Goal: Task Accomplishment & Management: Complete application form

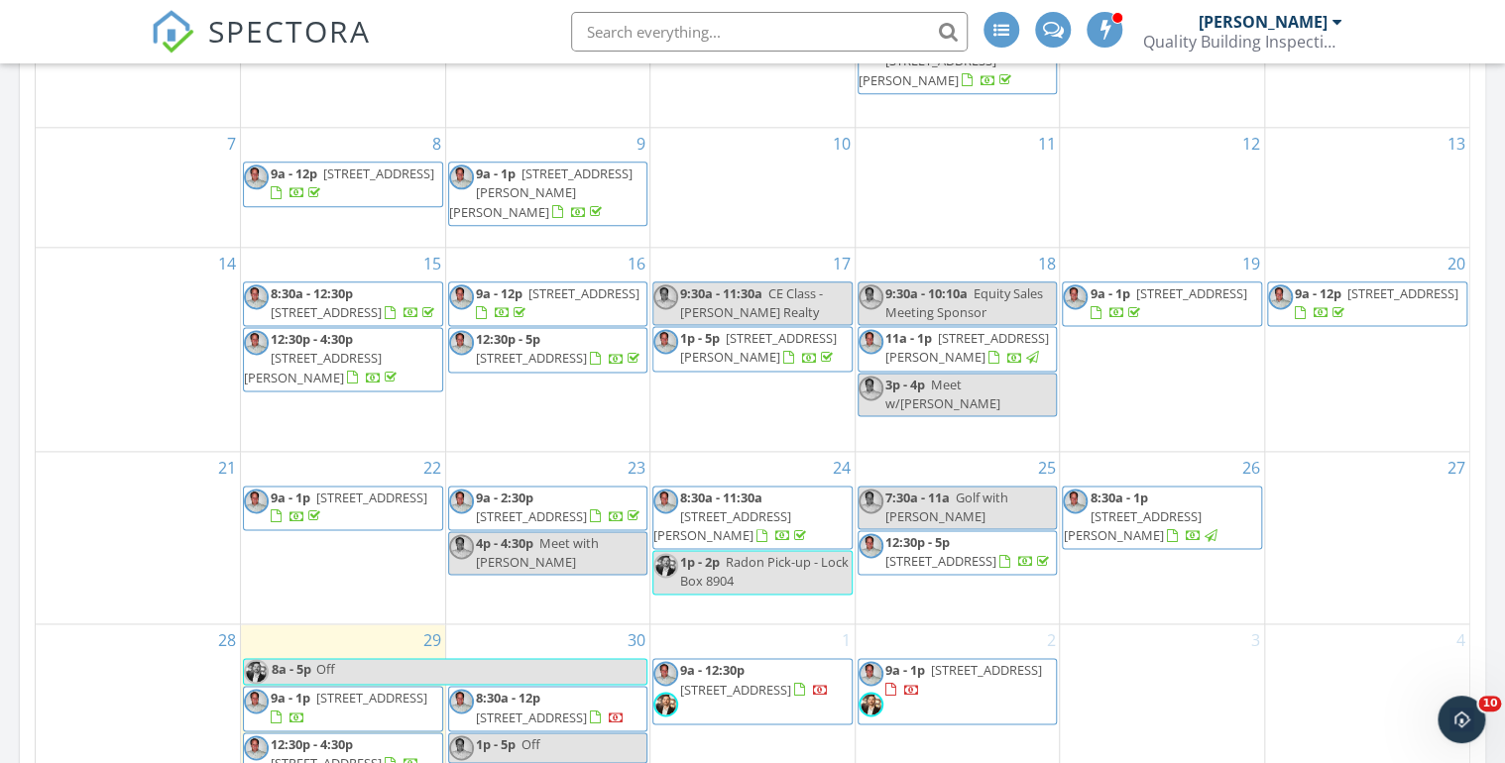
scroll to position [1928, 1530]
click at [250, 31] on span "SPECTORA" at bounding box center [289, 31] width 163 height 42
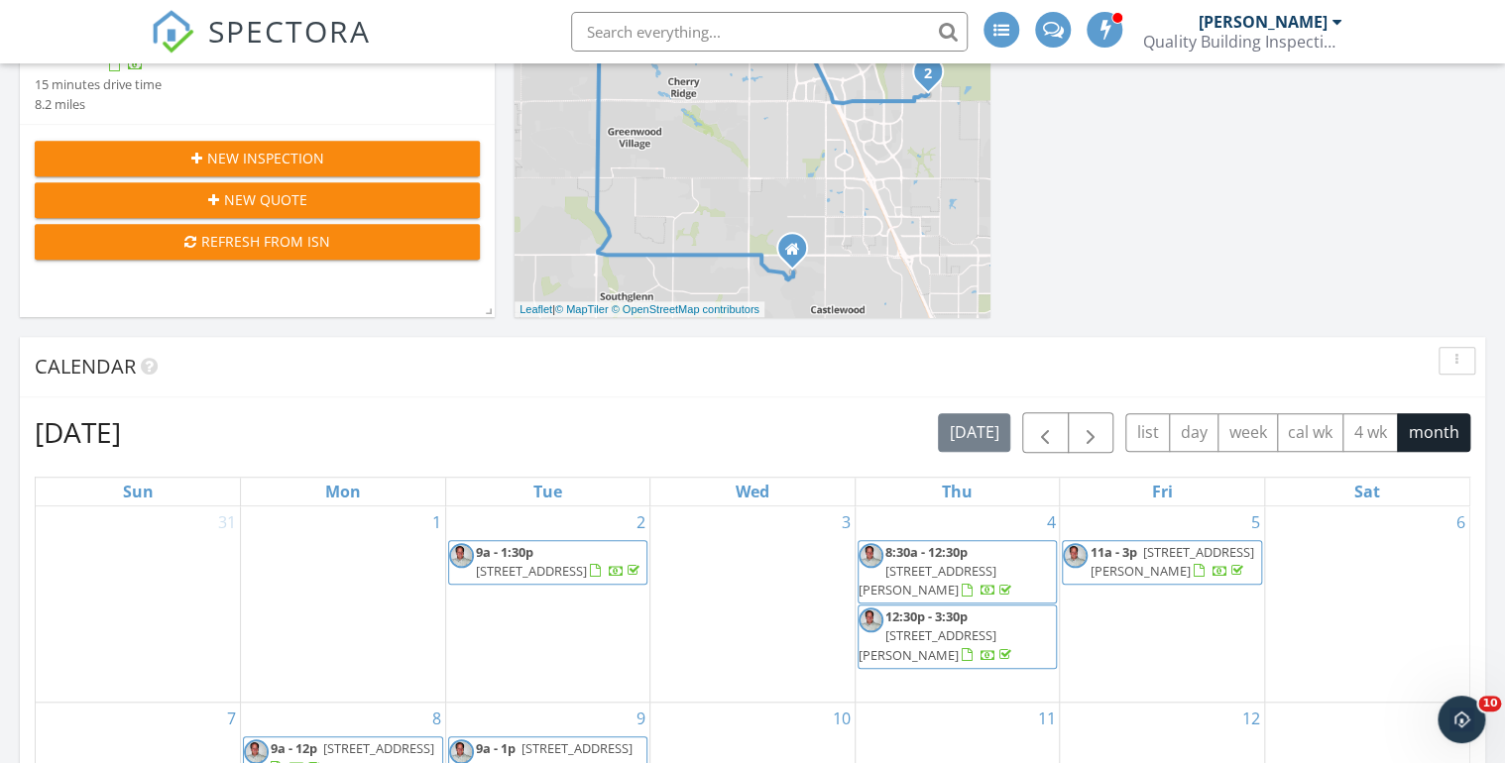
scroll to position [238, 0]
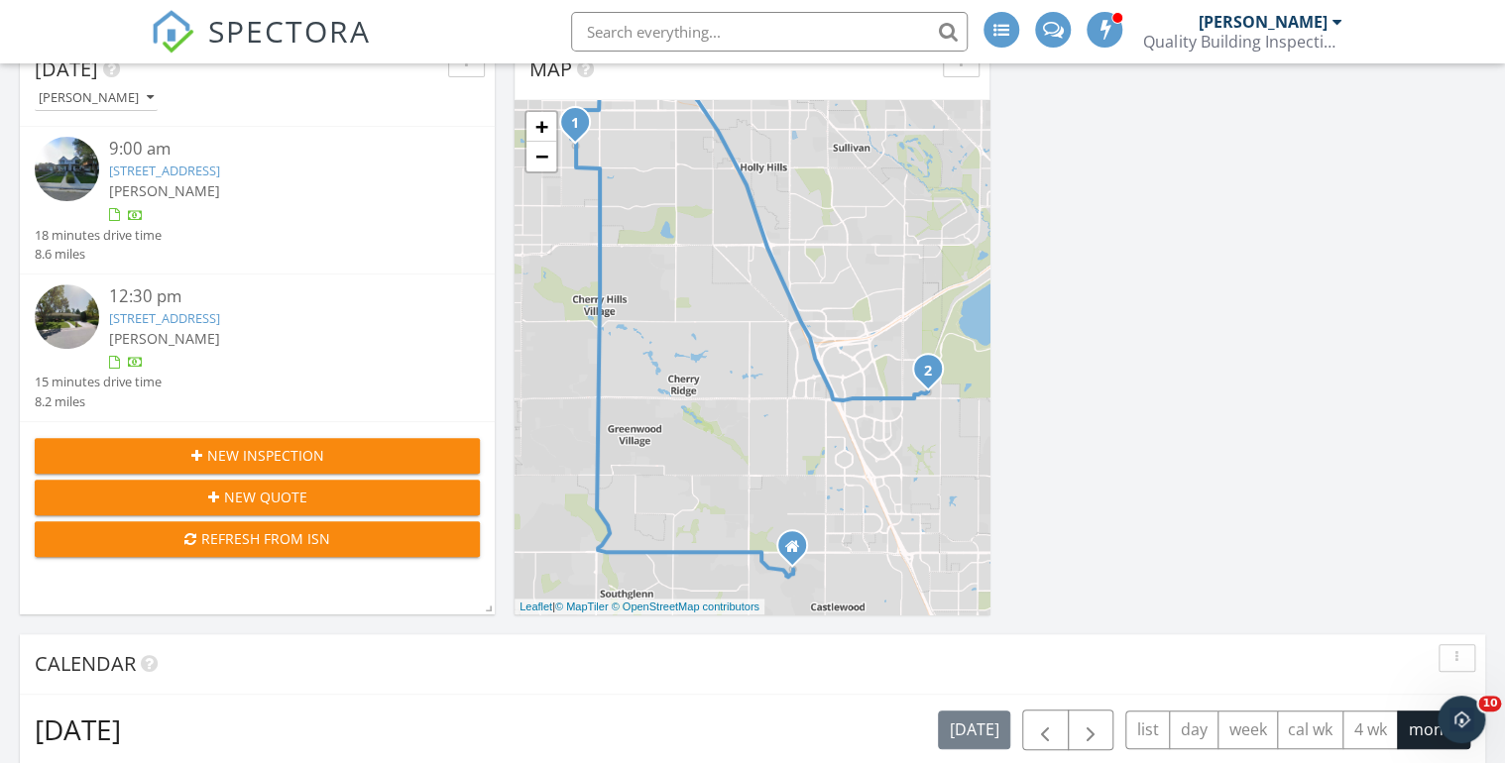
click at [278, 454] on span "New Inspection" at bounding box center [265, 455] width 117 height 21
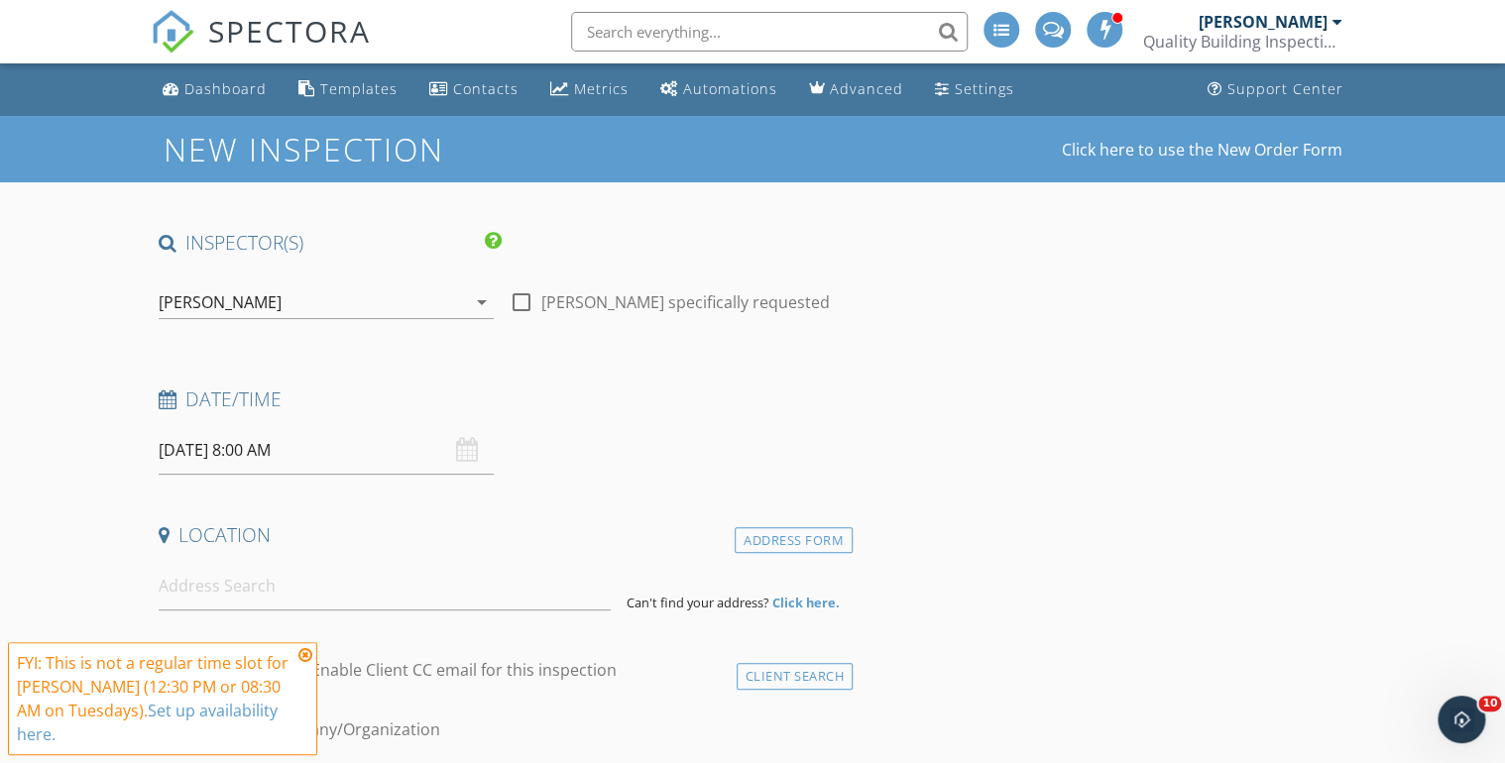
click at [481, 297] on icon "arrow_drop_down" at bounding box center [482, 303] width 24 height 24
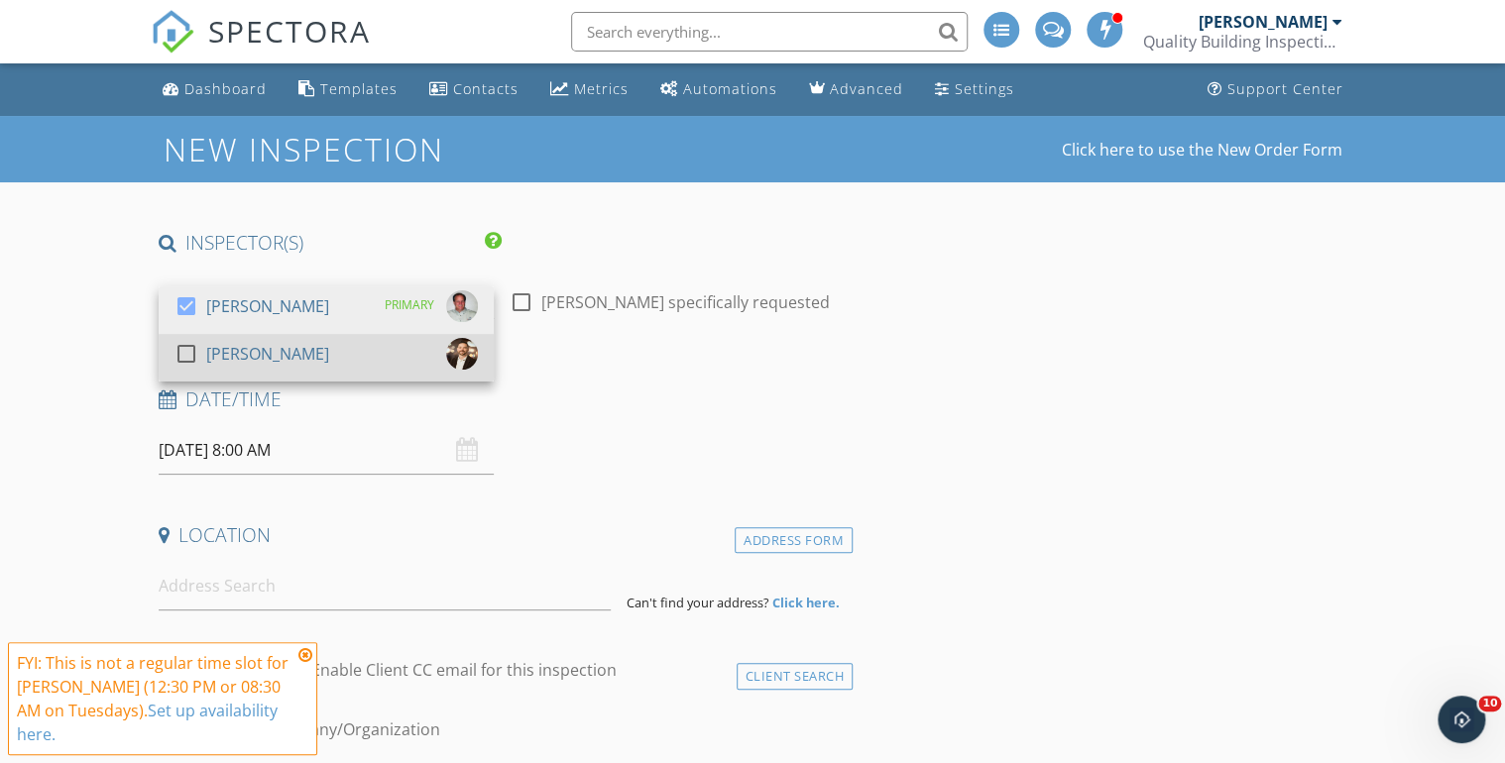
click at [186, 353] on div at bounding box center [187, 354] width 34 height 34
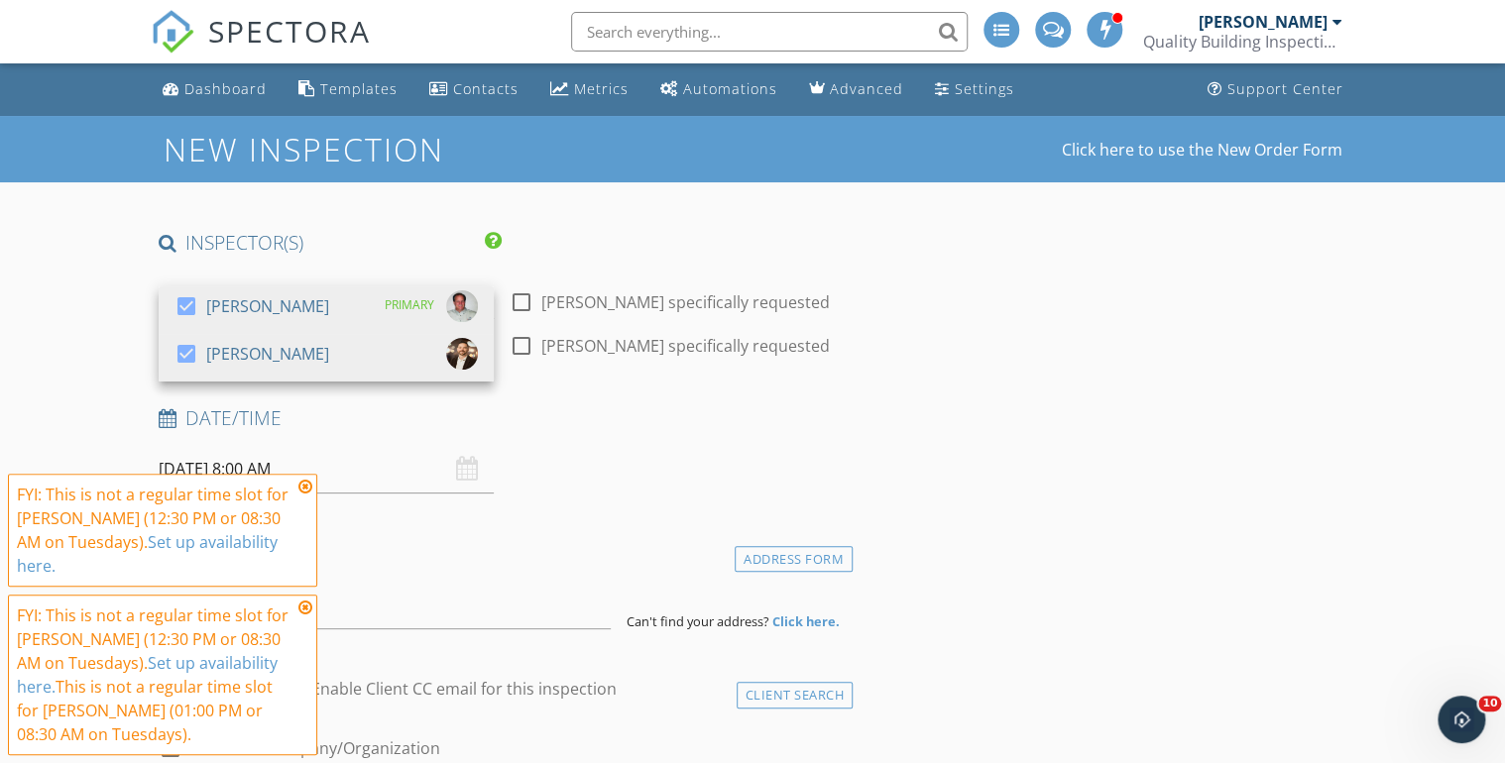
click at [301, 495] on icon at bounding box center [305, 487] width 14 height 16
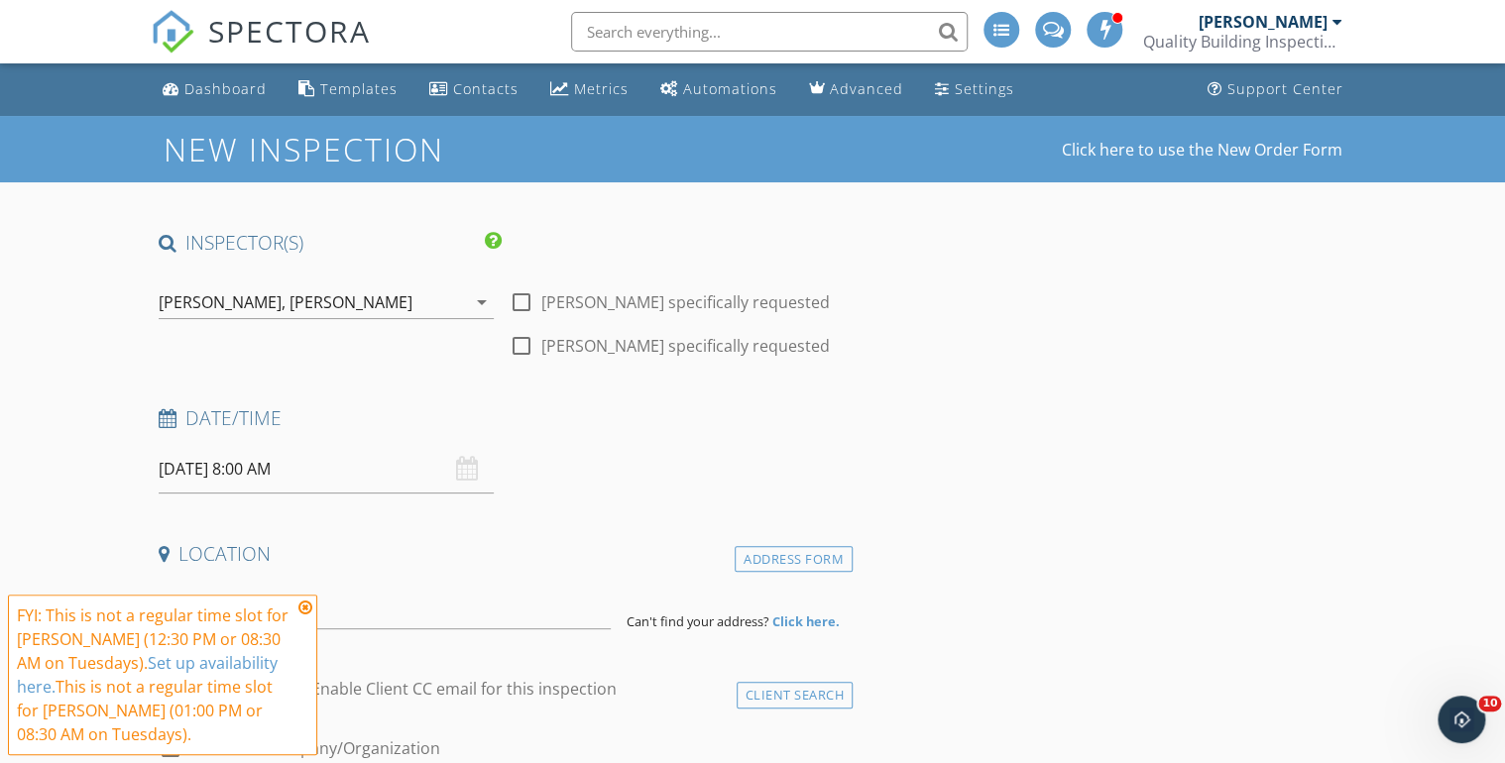
click at [305, 607] on icon at bounding box center [305, 608] width 14 height 16
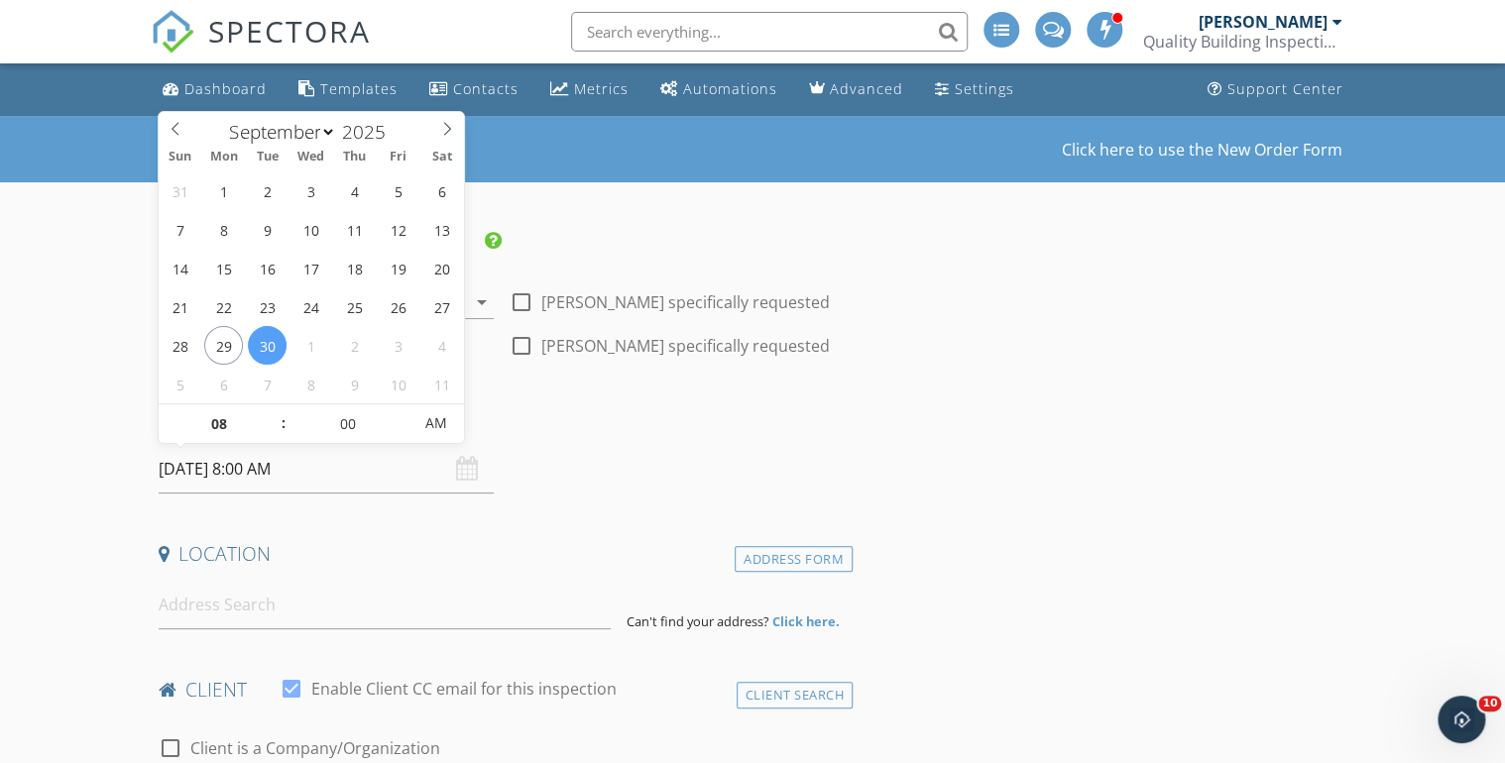
click at [210, 468] on input "09/30/2025 8:00 AM" at bounding box center [326, 469] width 335 height 49
select select "9"
type input "10/01/2025 8:00 AM"
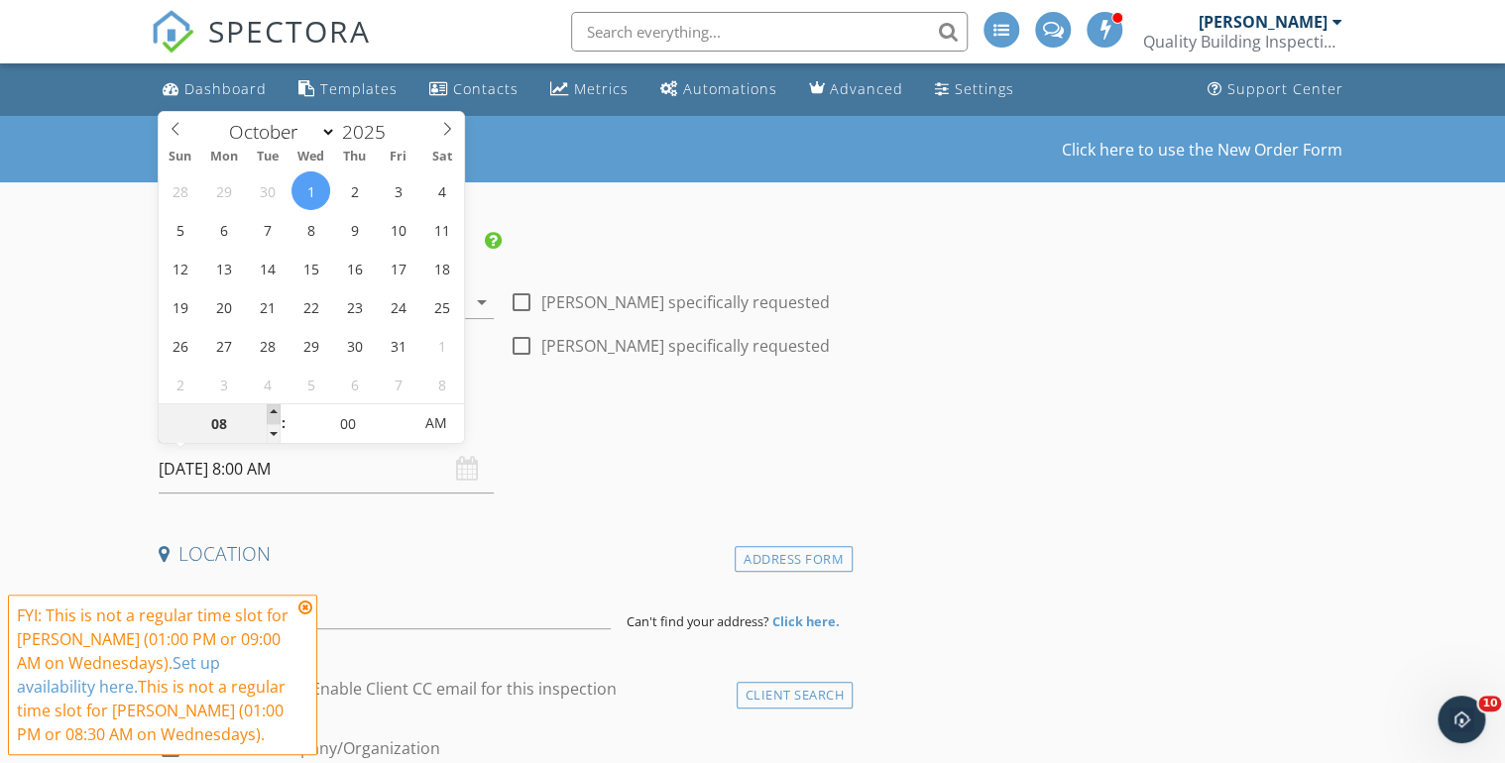
type input "09"
type input "10/01/2025 9:00 AM"
click at [272, 408] on span at bounding box center [274, 415] width 14 height 20
type input "10"
type input "10/01/2025 10:00 AM"
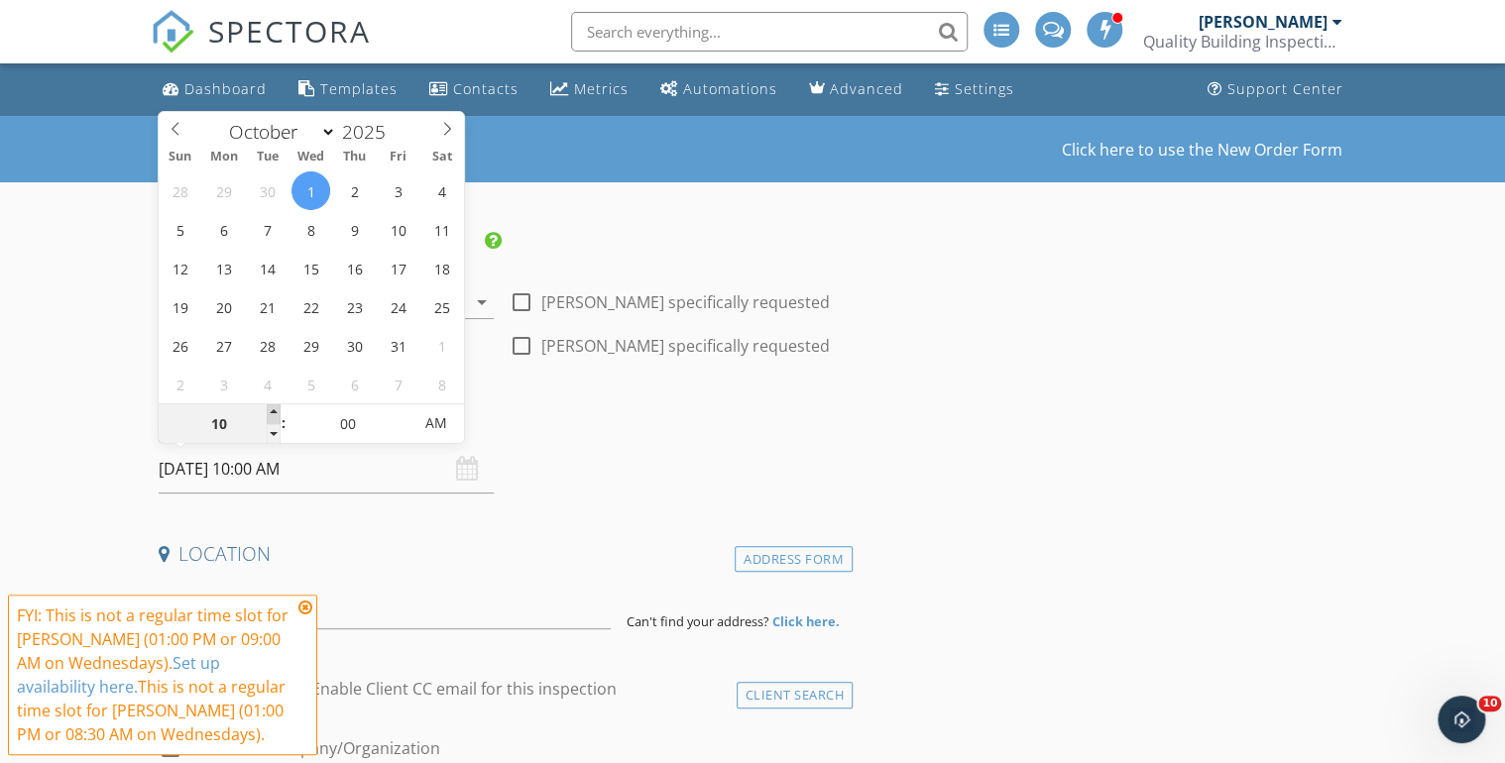
click at [272, 408] on span at bounding box center [274, 415] width 14 height 20
type input "11"
type input "10/01/2025 11:00 AM"
click at [272, 408] on span at bounding box center [274, 415] width 14 height 20
type input "12"
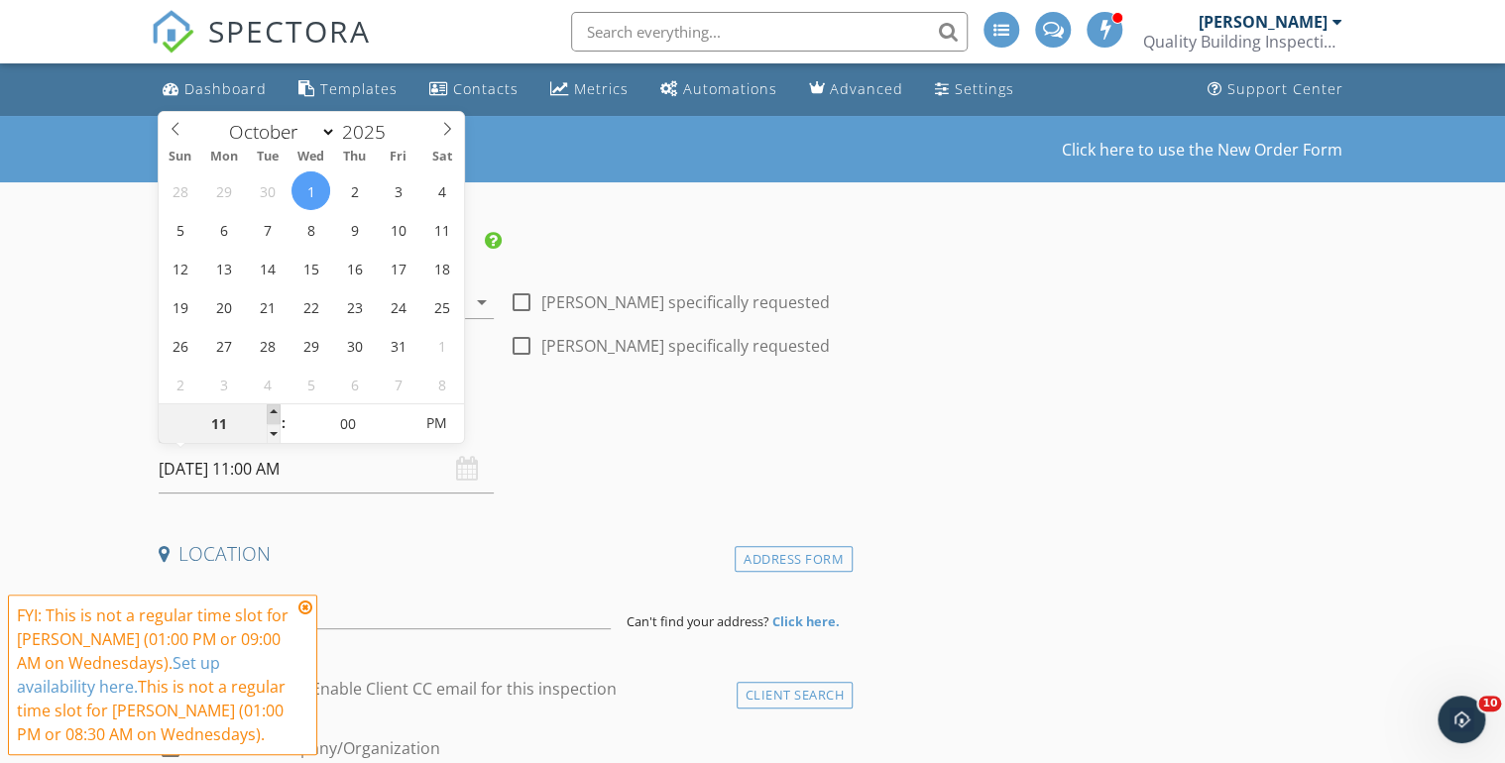
type input "10/01/2025 12:00 PM"
click at [272, 408] on span at bounding box center [274, 415] width 14 height 20
type input "01"
type input "10/01/2025 1:00 PM"
click at [272, 408] on span at bounding box center [274, 415] width 14 height 20
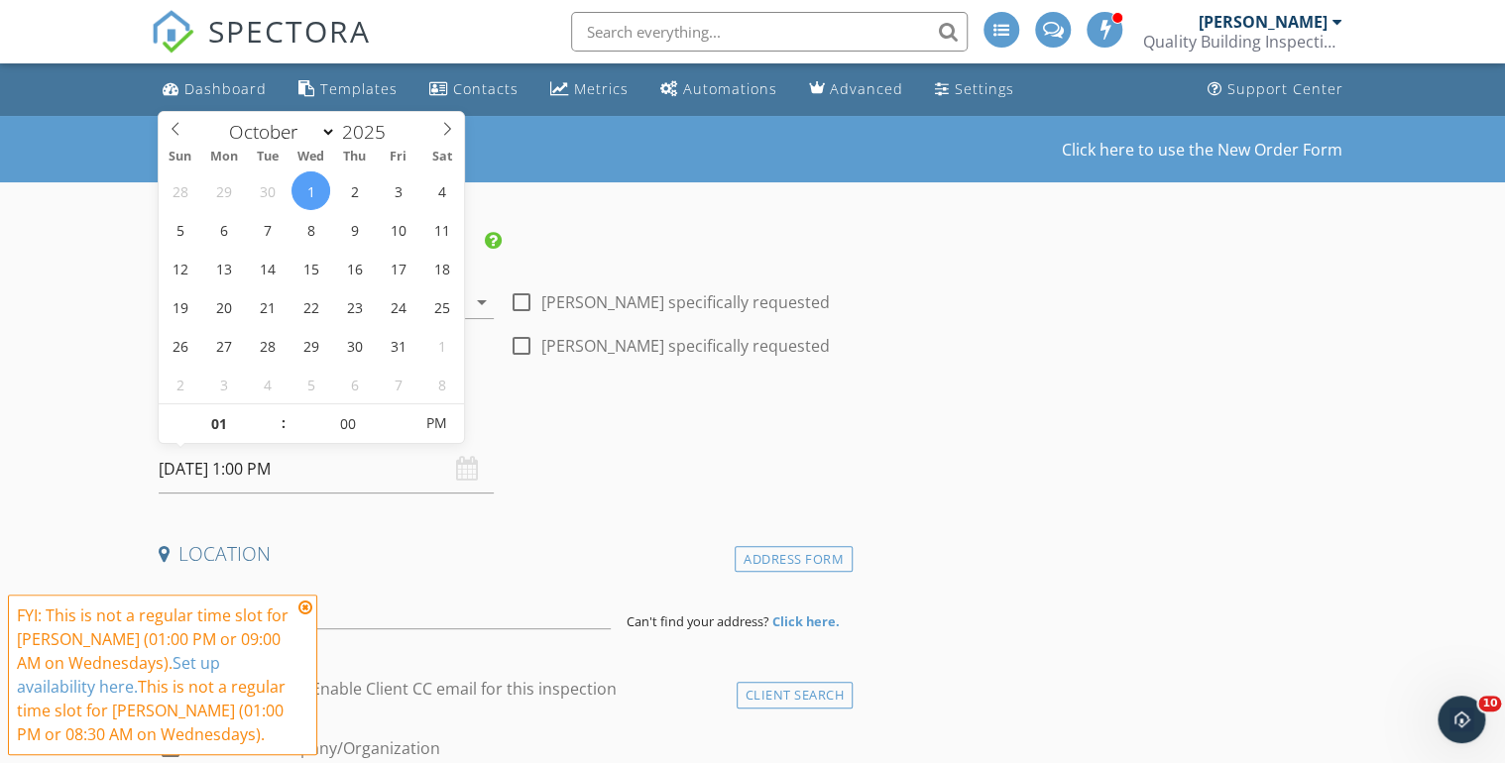
click at [642, 411] on h4 "Date/Time" at bounding box center [502, 419] width 686 height 26
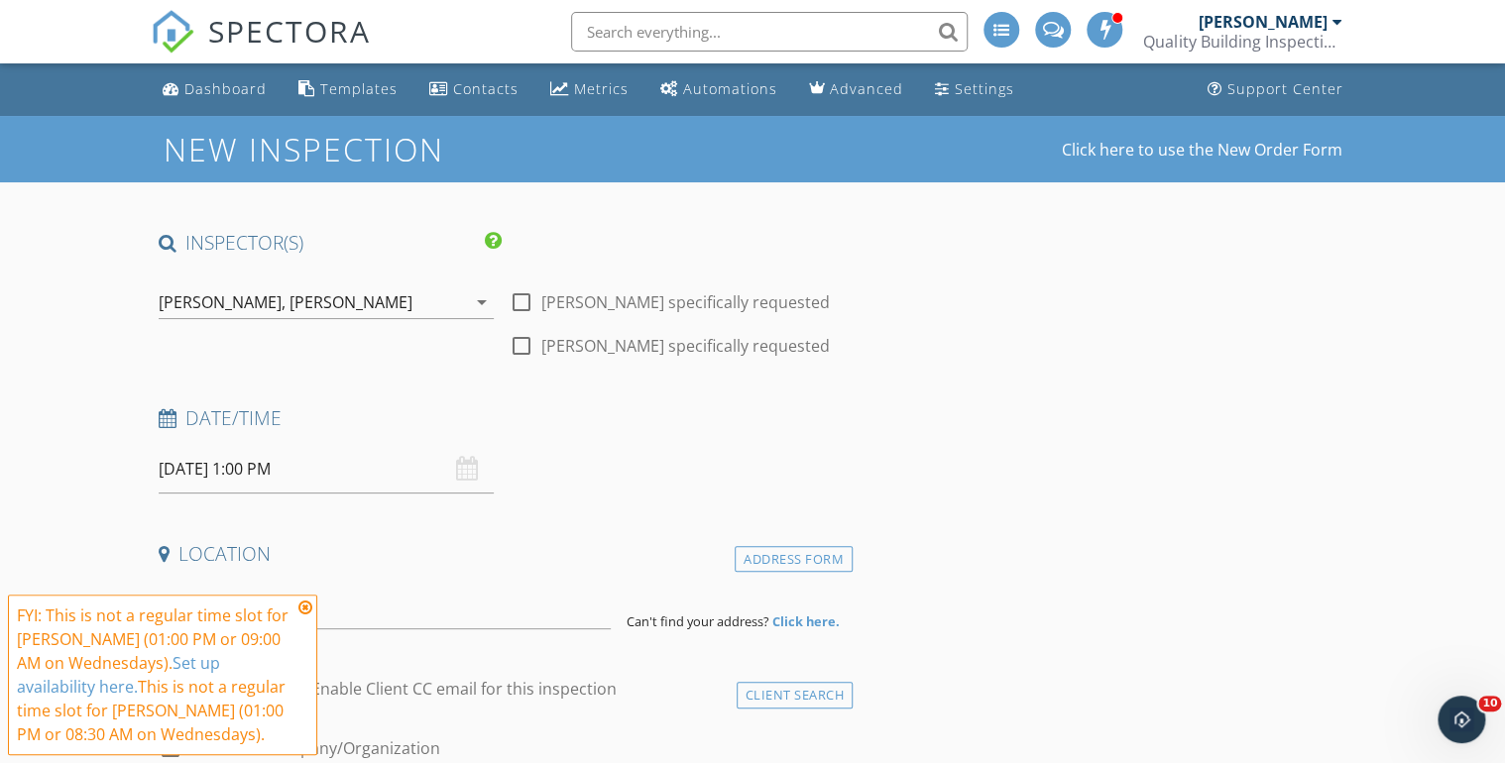
click at [303, 603] on icon at bounding box center [305, 608] width 14 height 16
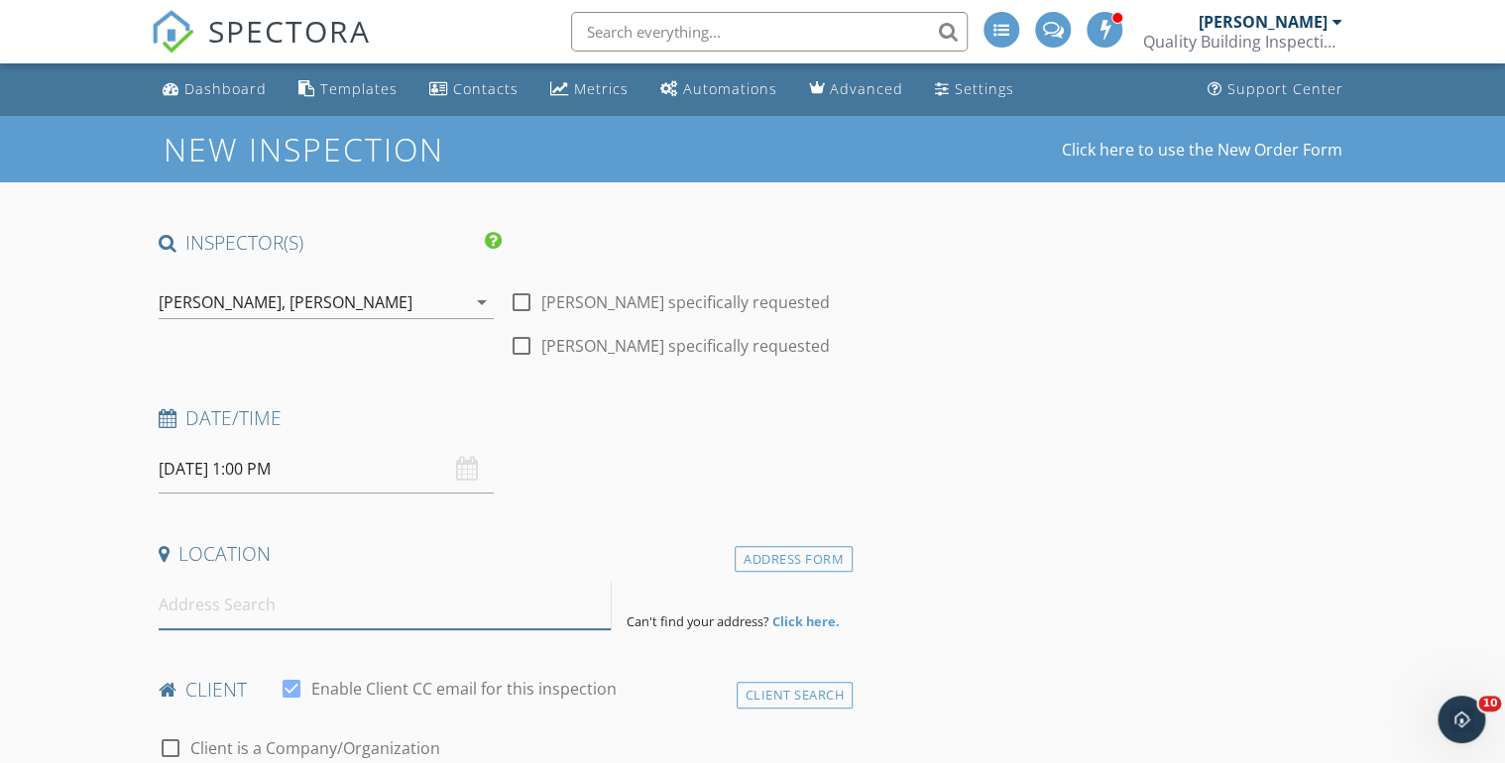
click at [246, 599] on input at bounding box center [385, 605] width 452 height 49
type input "3630 Bucknell Dr, Littleton, CO, USA"
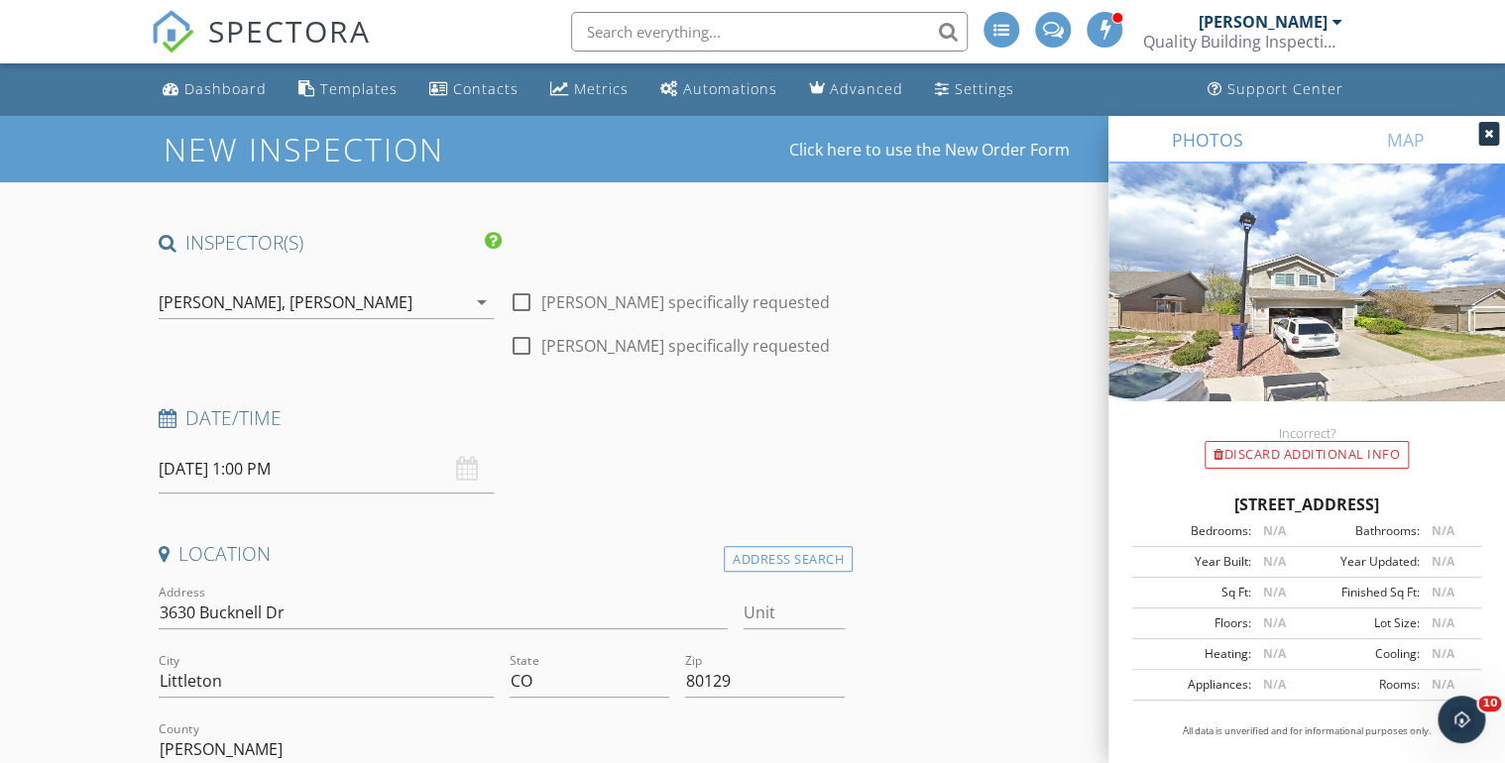
click at [1491, 134] on icon at bounding box center [1488, 134] width 9 height 12
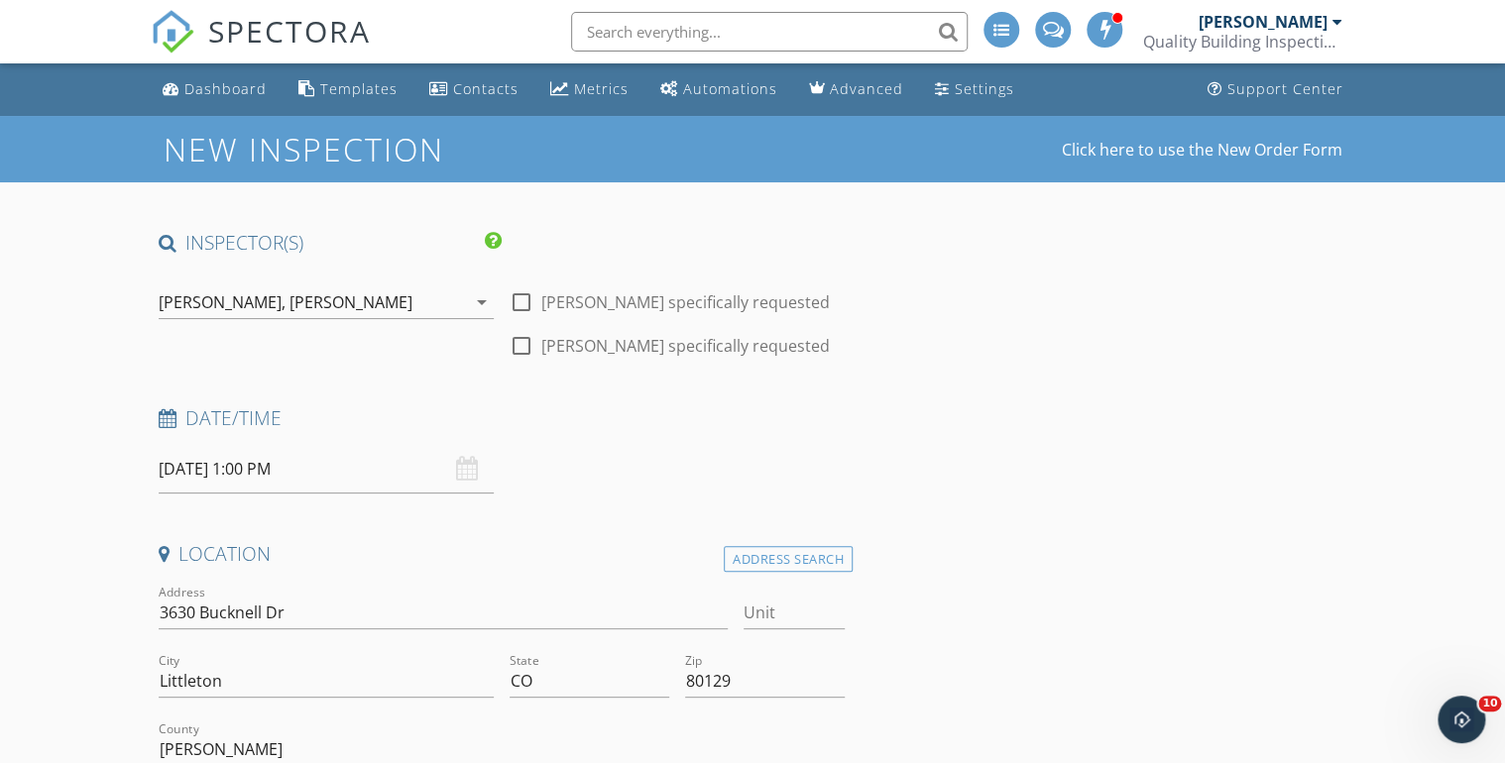
scroll to position [238, 0]
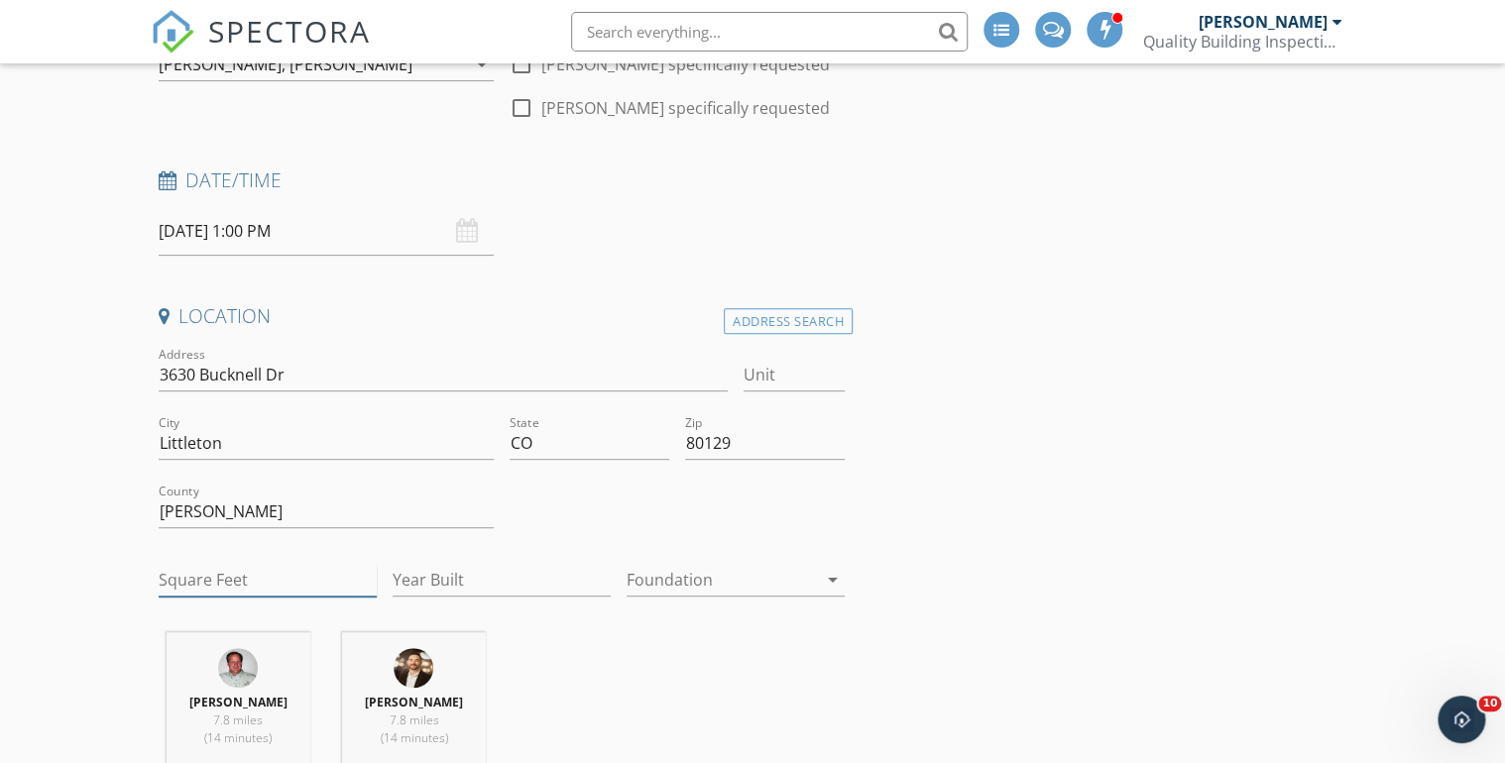
click at [210, 572] on input "Square Feet" at bounding box center [268, 580] width 218 height 33
type input "2026"
click at [443, 577] on input "Year Built" at bounding box center [502, 580] width 218 height 33
type input "1994"
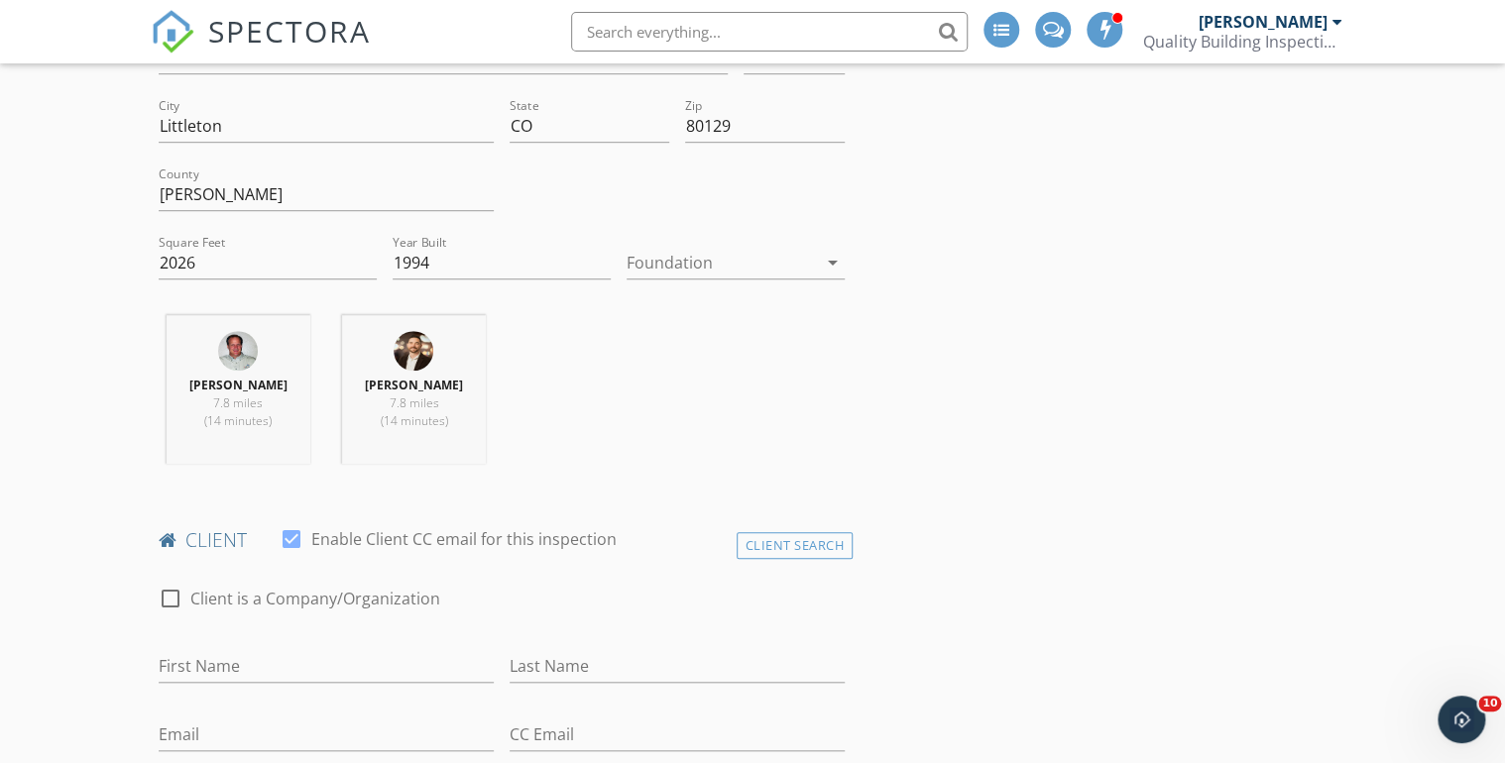
scroll to position [635, 0]
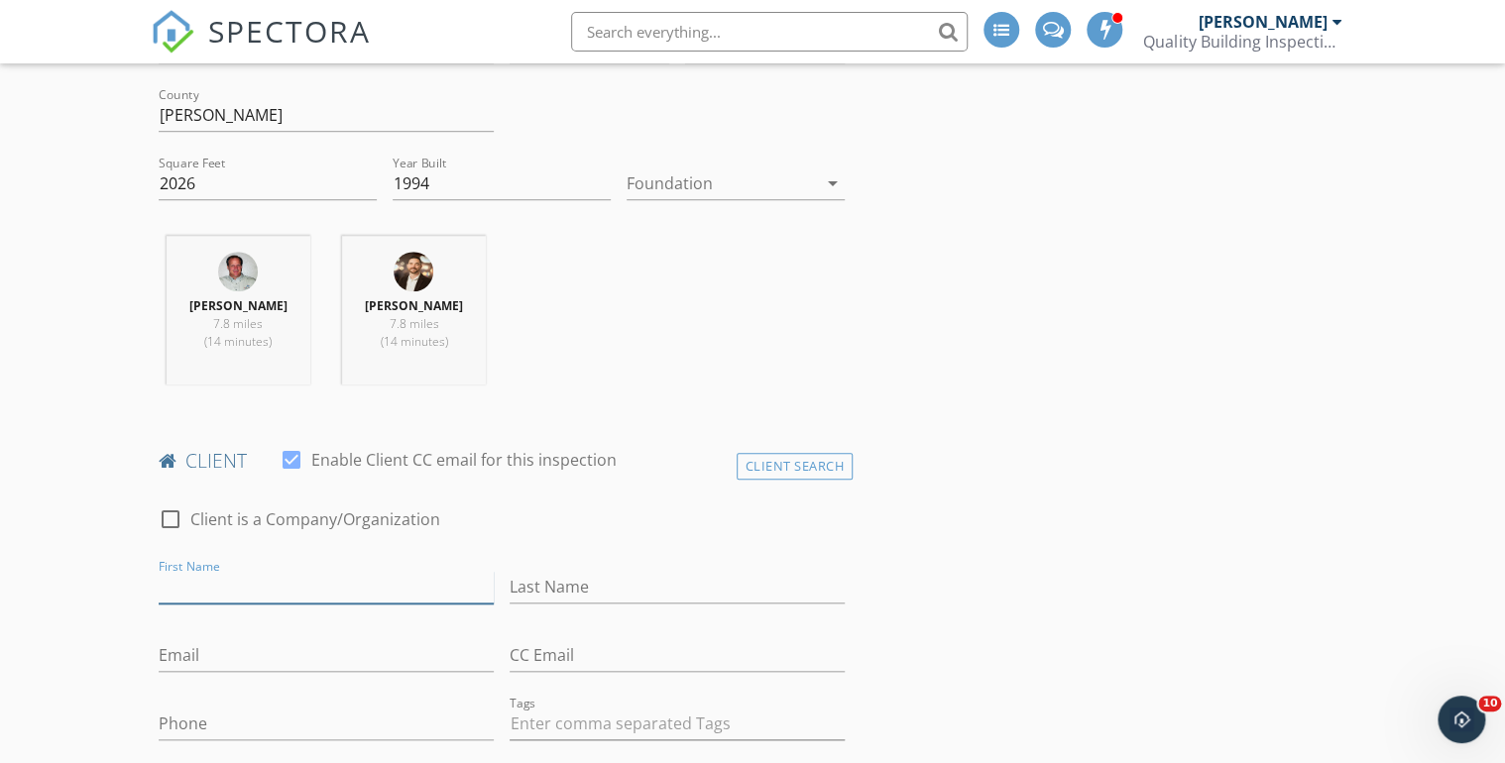
click at [186, 582] on input "First Name" at bounding box center [326, 587] width 335 height 33
type input "David"
type input "Owens"
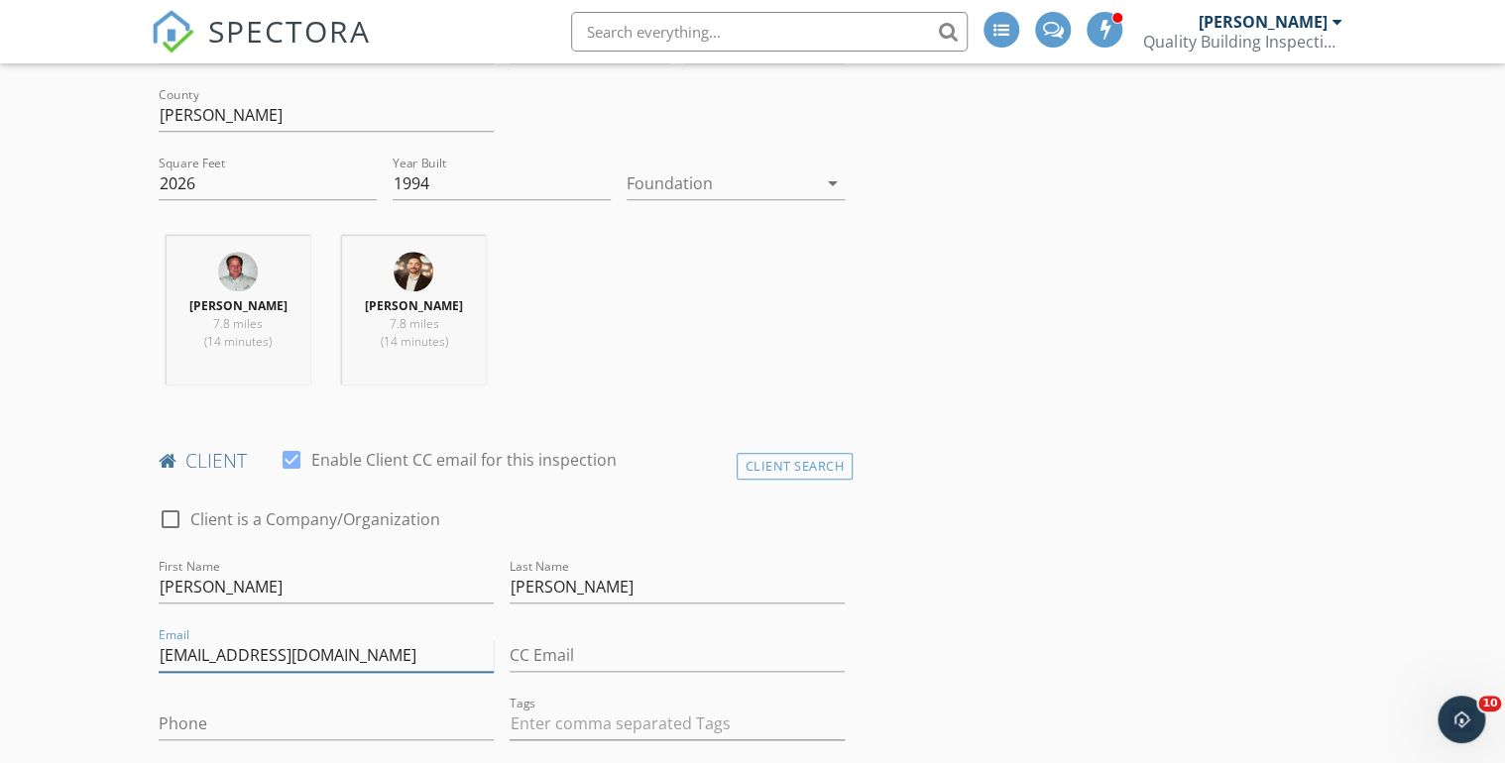
click at [200, 654] on input "ownesdavid9@gmail.com" at bounding box center [326, 655] width 335 height 33
type input "owensdavid9@gmail.com"
click at [211, 723] on input "Phone" at bounding box center [326, 724] width 335 height 33
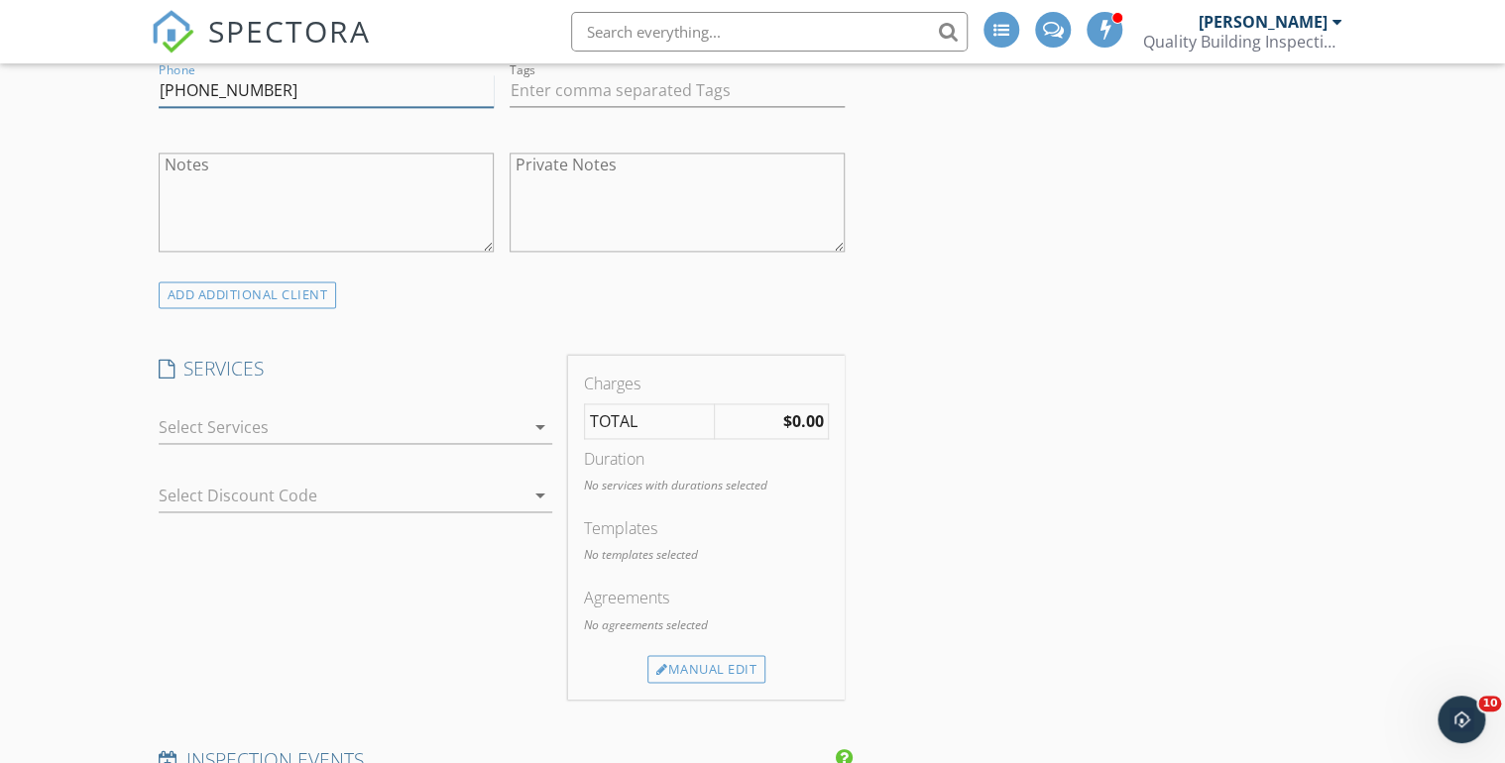
scroll to position [1269, 0]
type input "913-221-1750"
click at [537, 422] on icon "arrow_drop_down" at bounding box center [540, 426] width 24 height 24
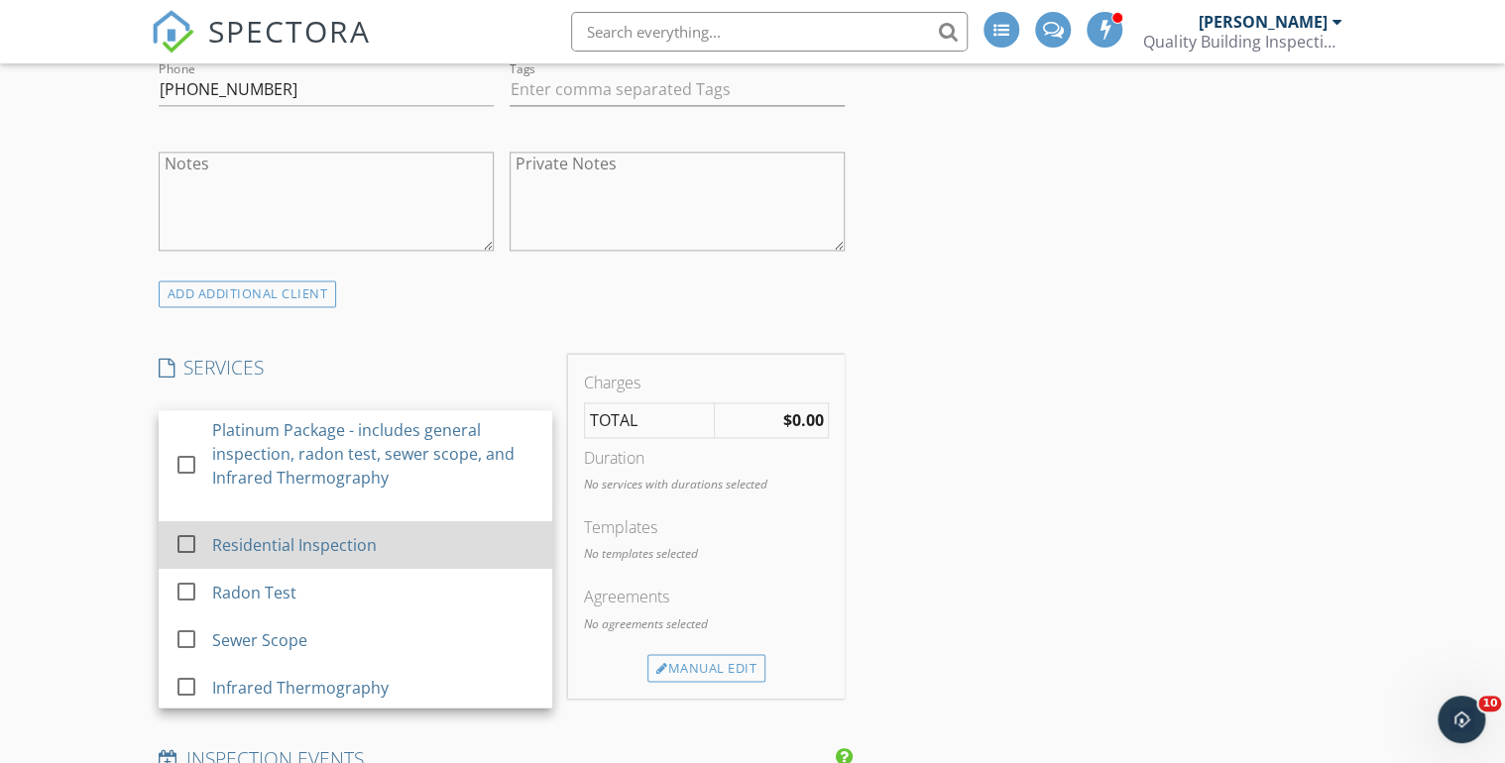
click at [182, 543] on div at bounding box center [187, 544] width 34 height 34
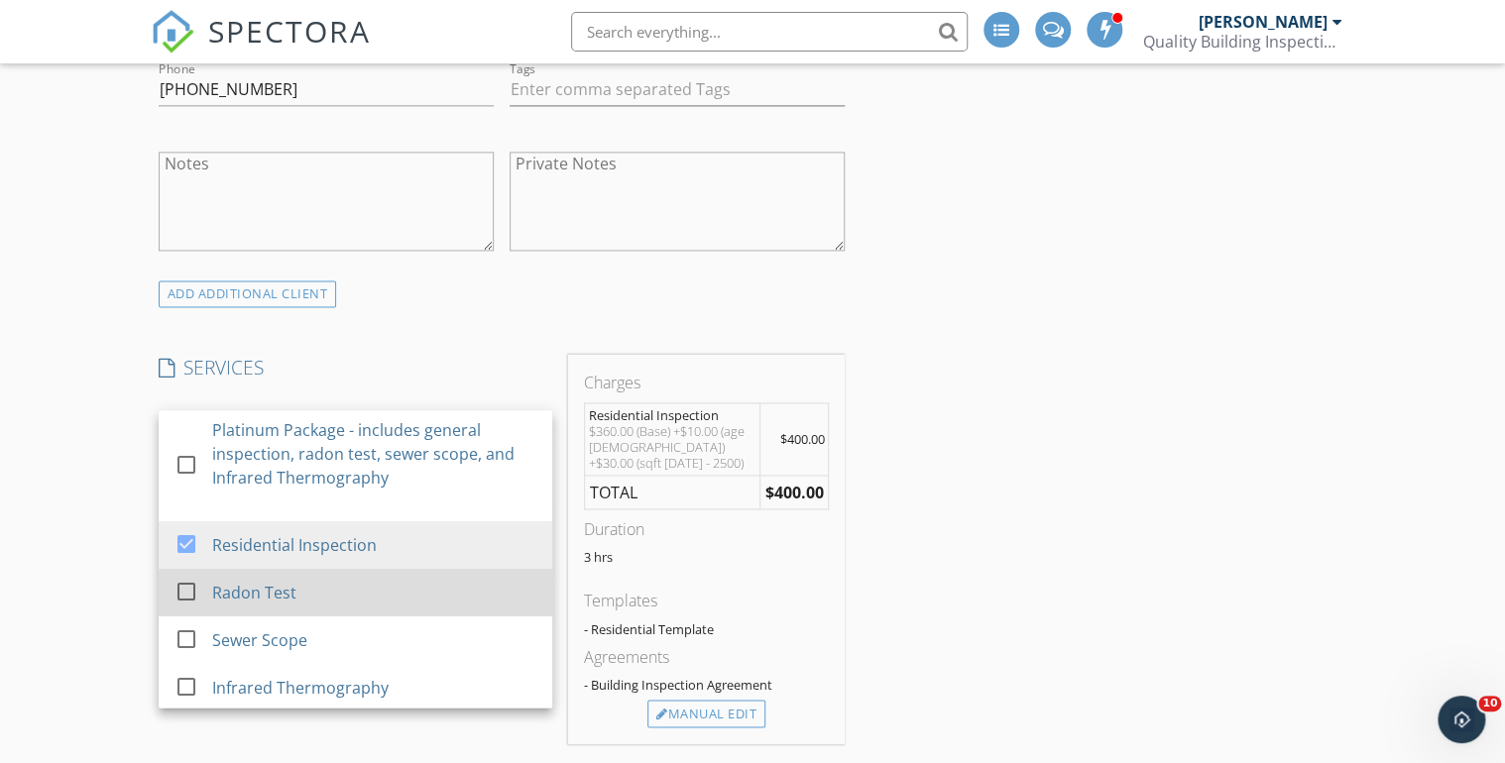
click at [182, 590] on div at bounding box center [187, 592] width 34 height 34
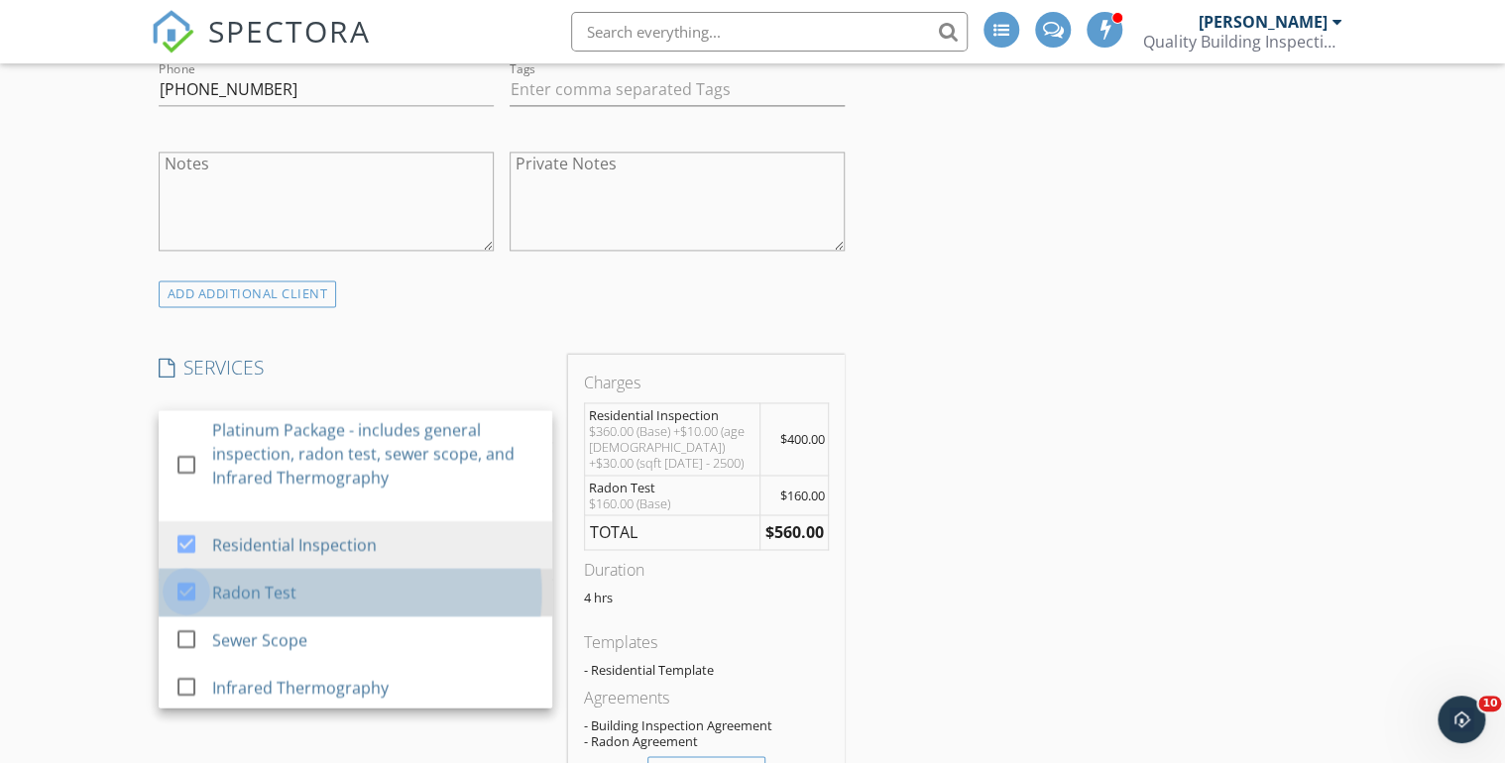
click at [180, 593] on div at bounding box center [187, 592] width 34 height 34
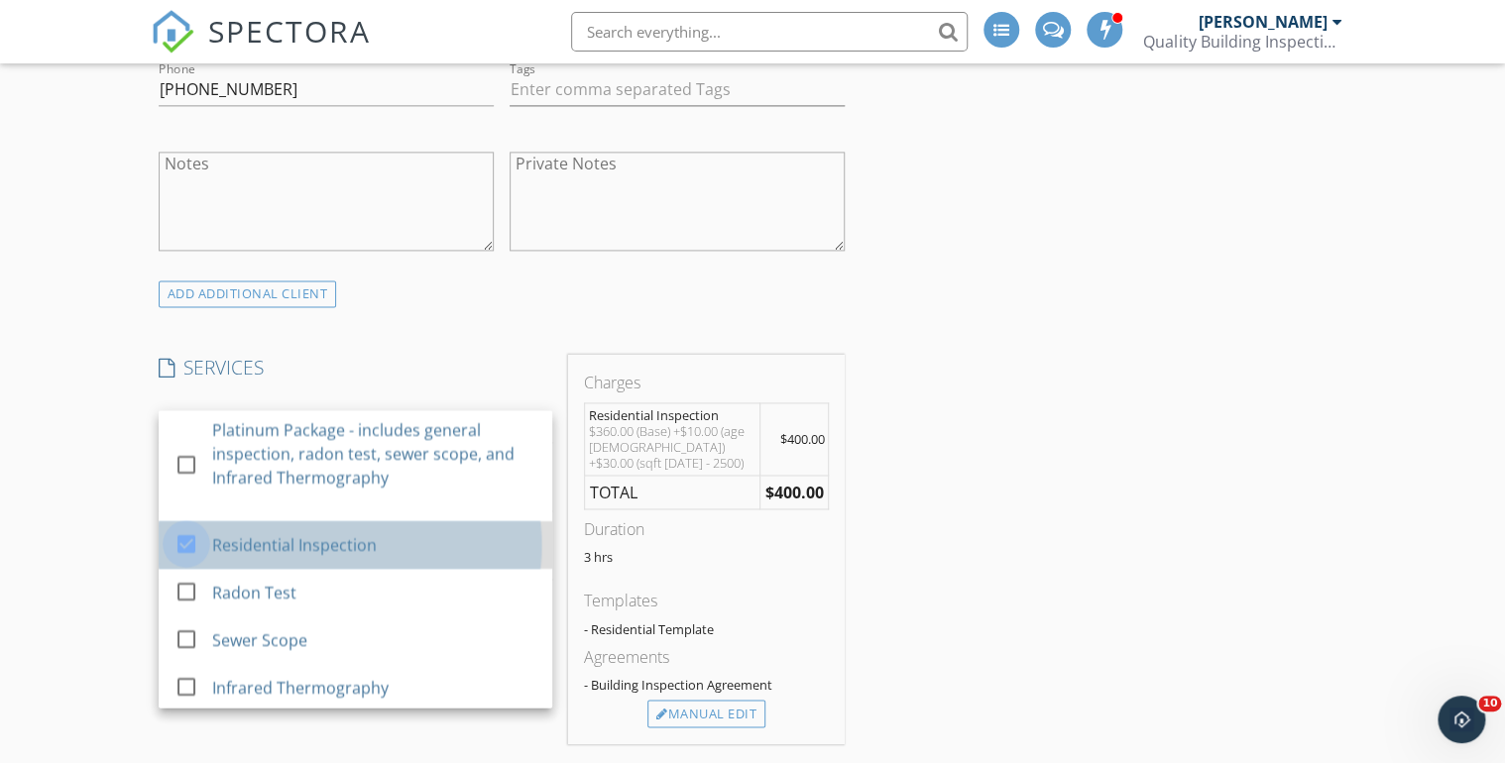
click at [186, 539] on div at bounding box center [187, 544] width 34 height 34
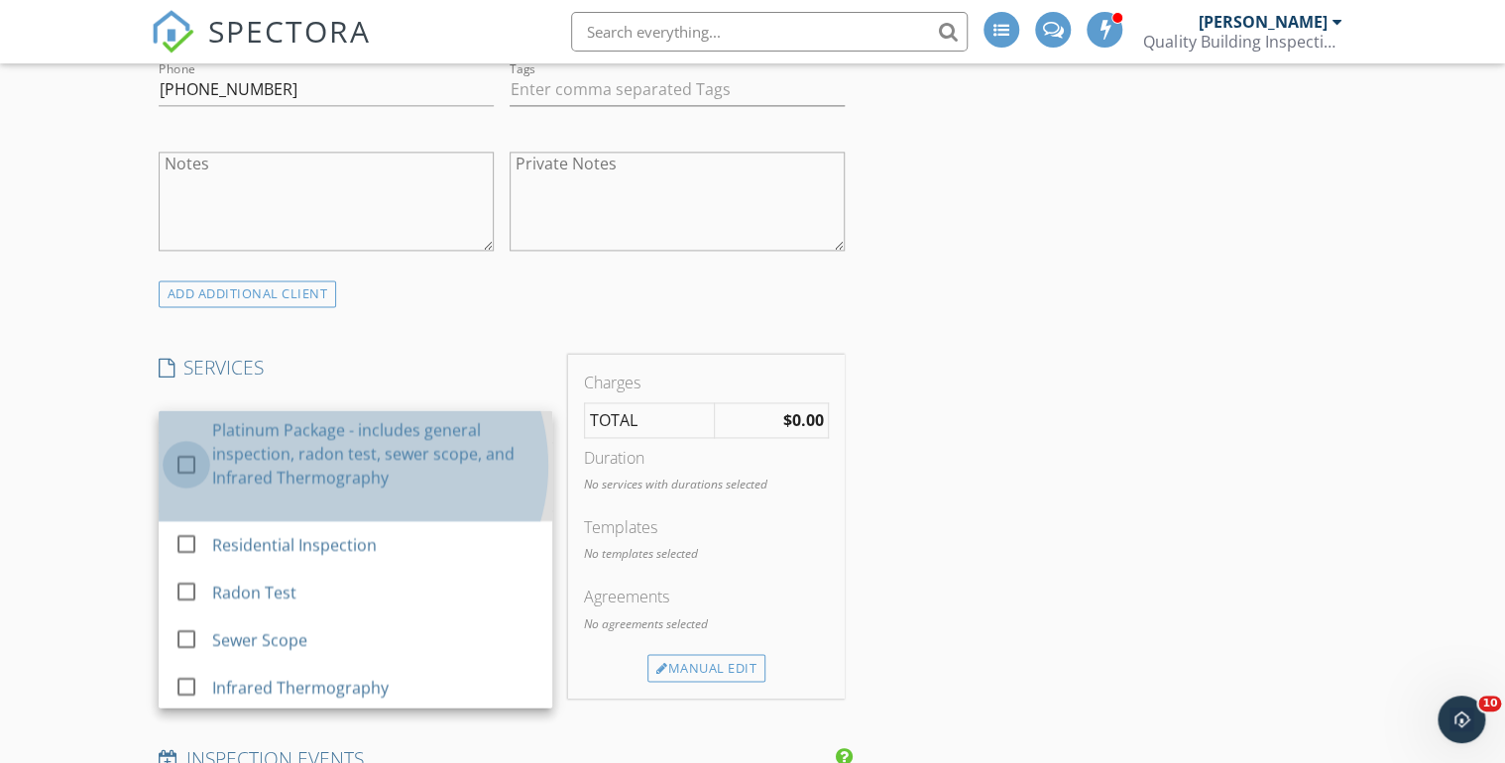
click at [184, 460] on div at bounding box center [187, 465] width 34 height 34
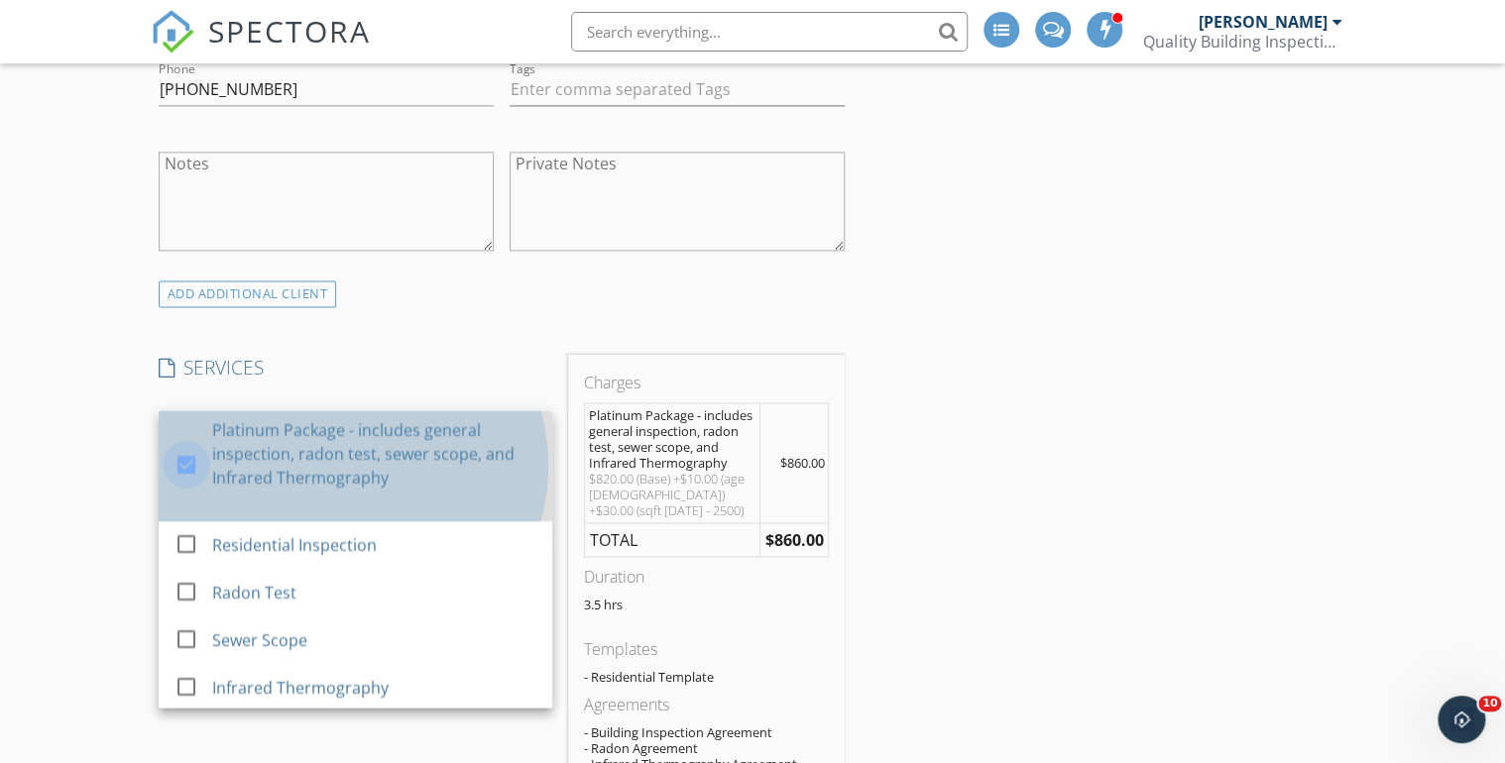
click at [183, 461] on div at bounding box center [187, 465] width 34 height 34
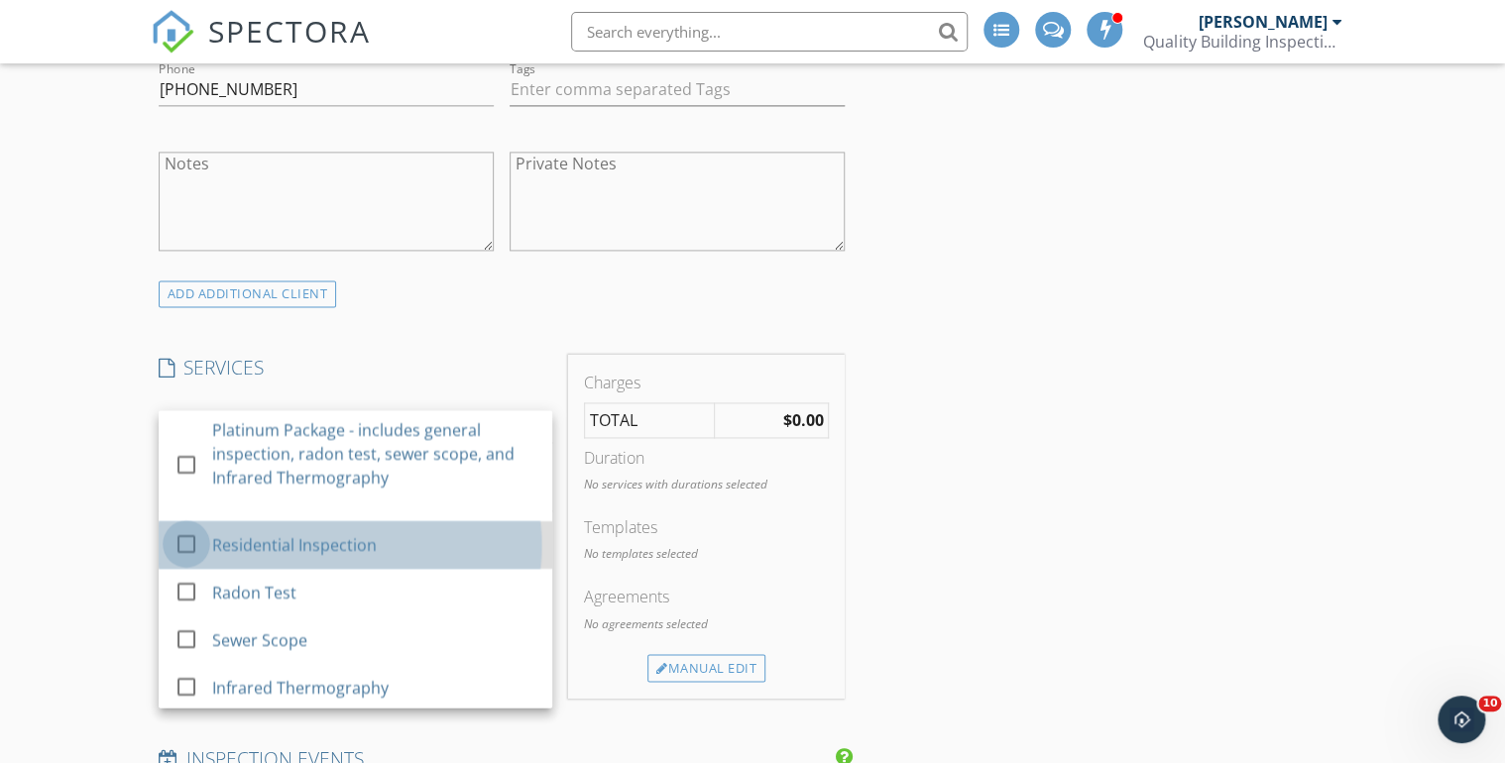
click at [185, 543] on div at bounding box center [187, 544] width 34 height 34
checkbox input "true"
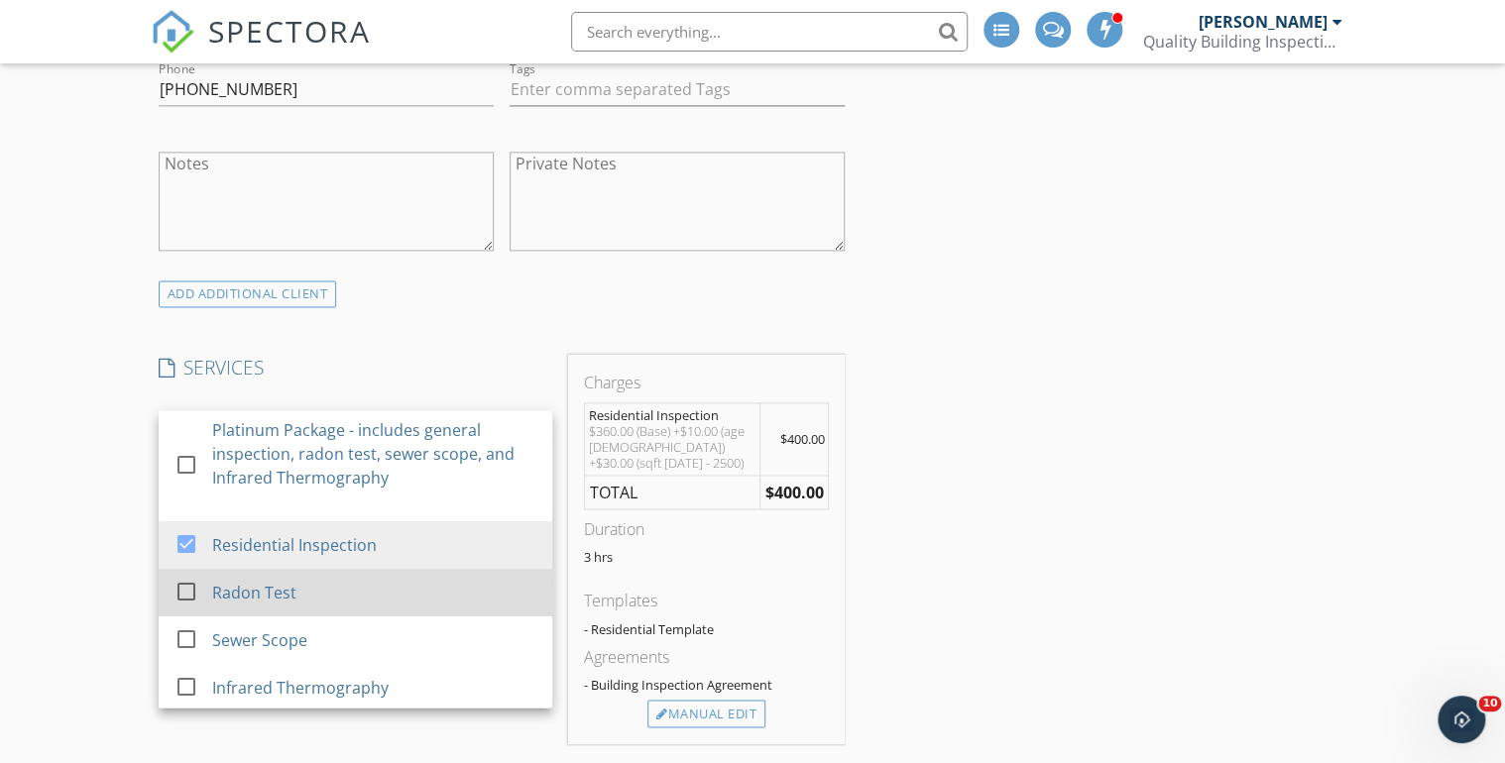
click at [189, 587] on div at bounding box center [187, 592] width 34 height 34
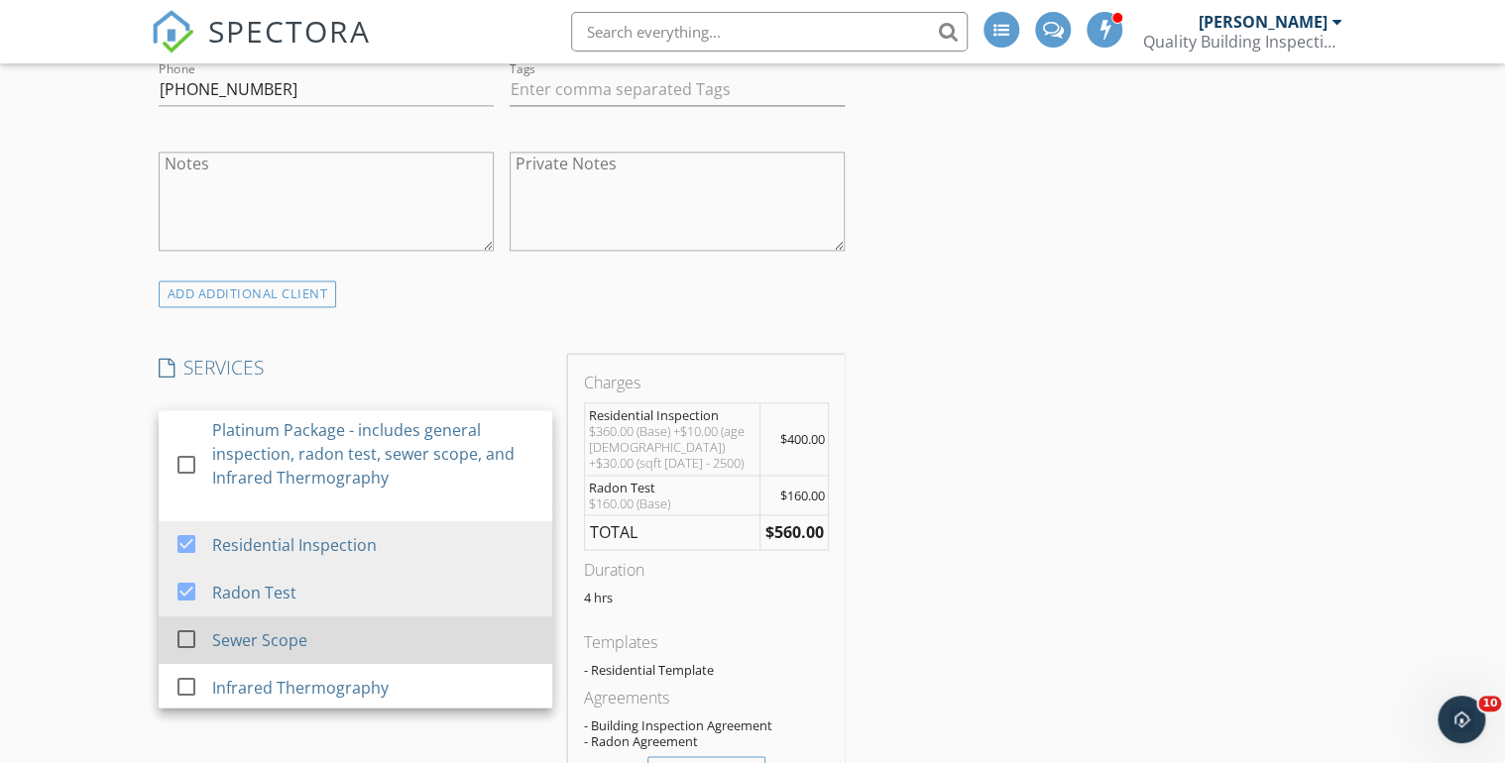
click at [183, 635] on div at bounding box center [187, 640] width 34 height 34
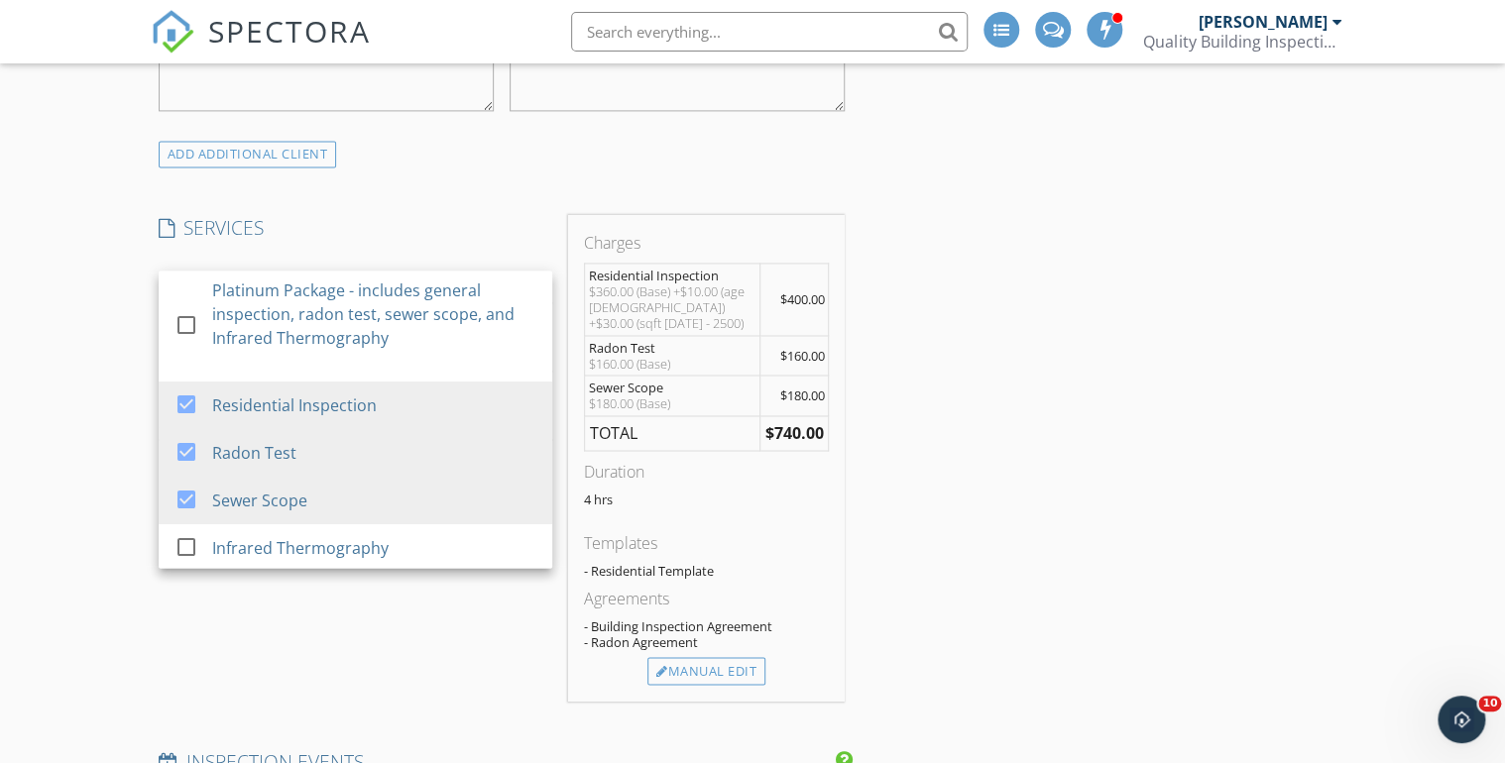
scroll to position [1586, 0]
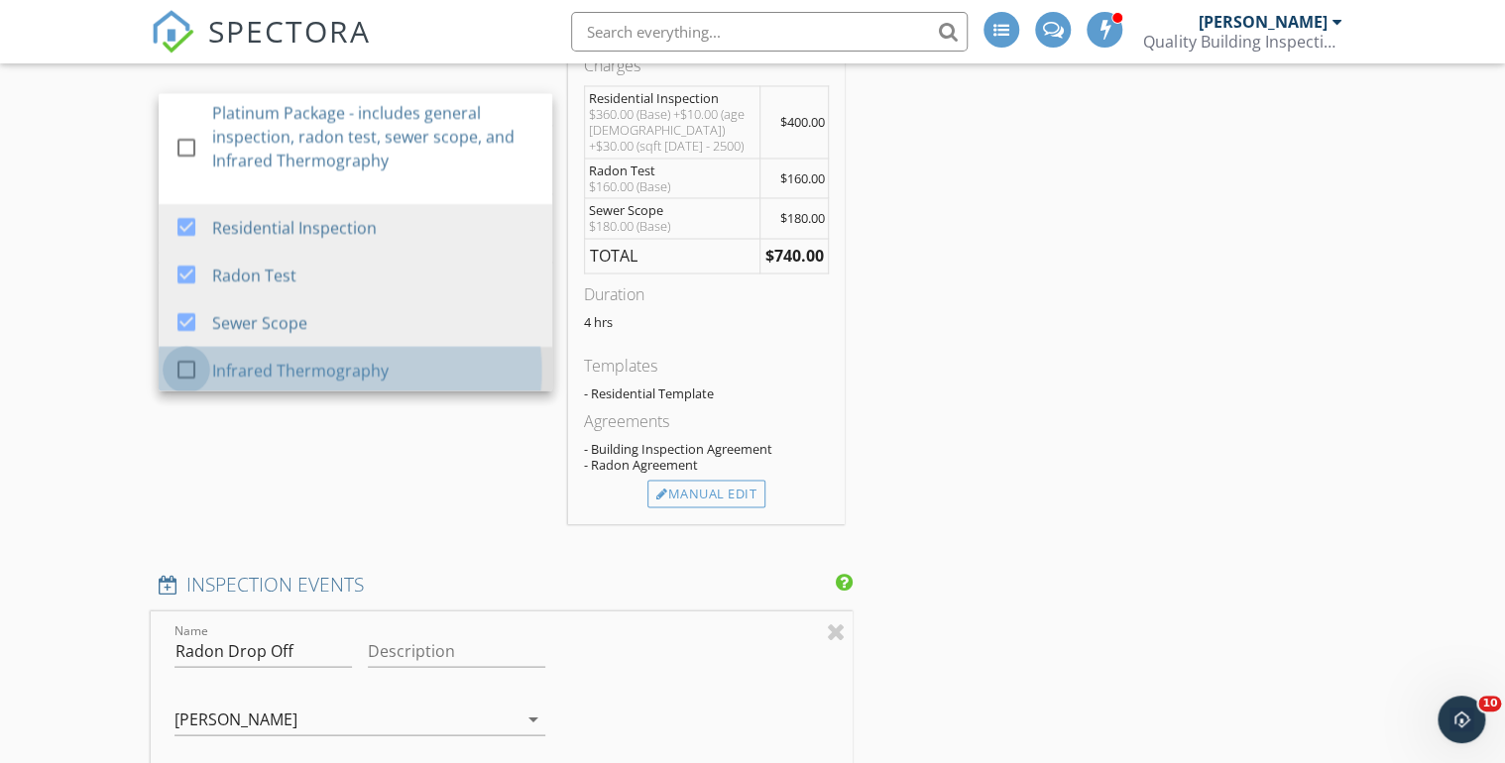
click at [189, 366] on div at bounding box center [187, 370] width 34 height 34
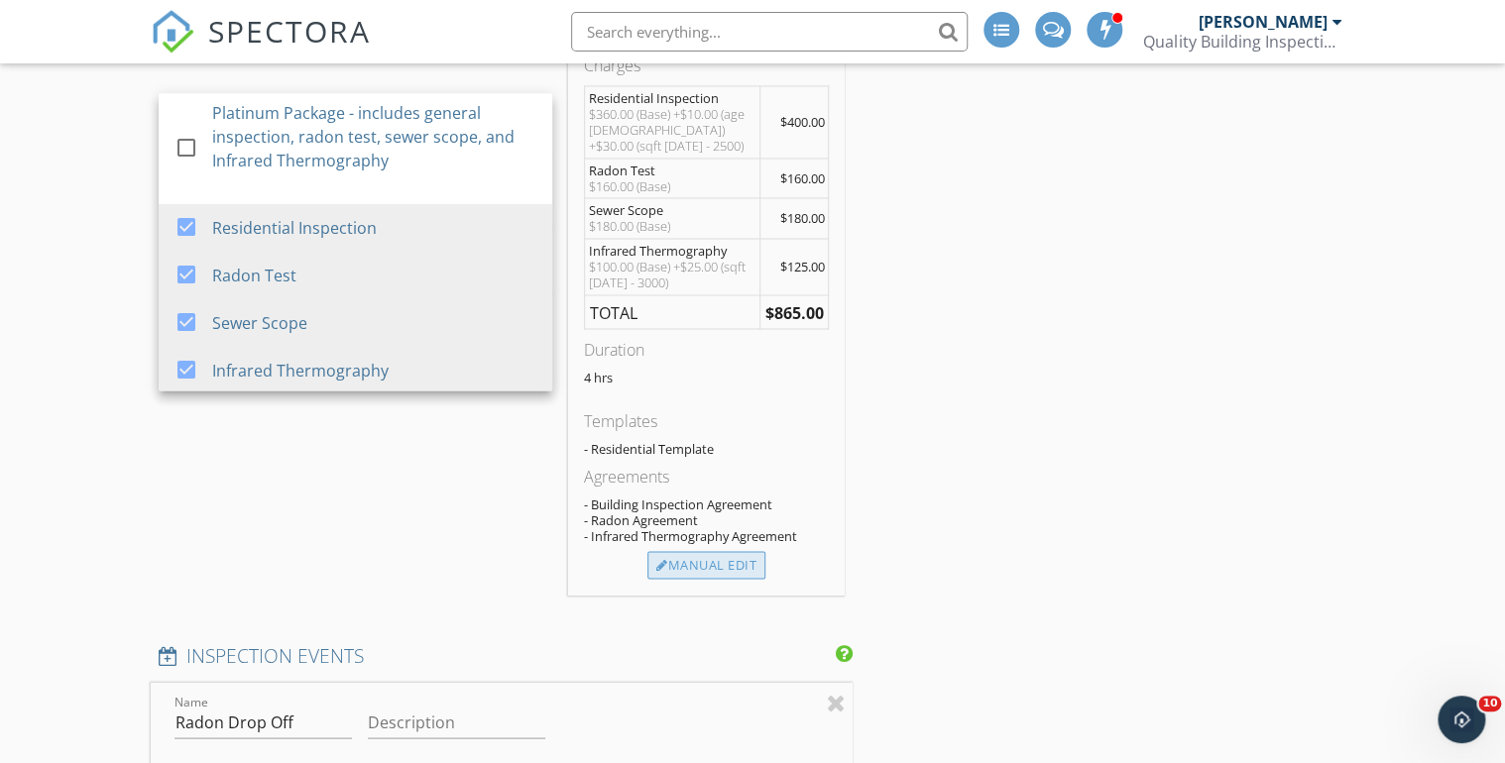
click at [716, 558] on div "Manual Edit" at bounding box center [706, 565] width 118 height 28
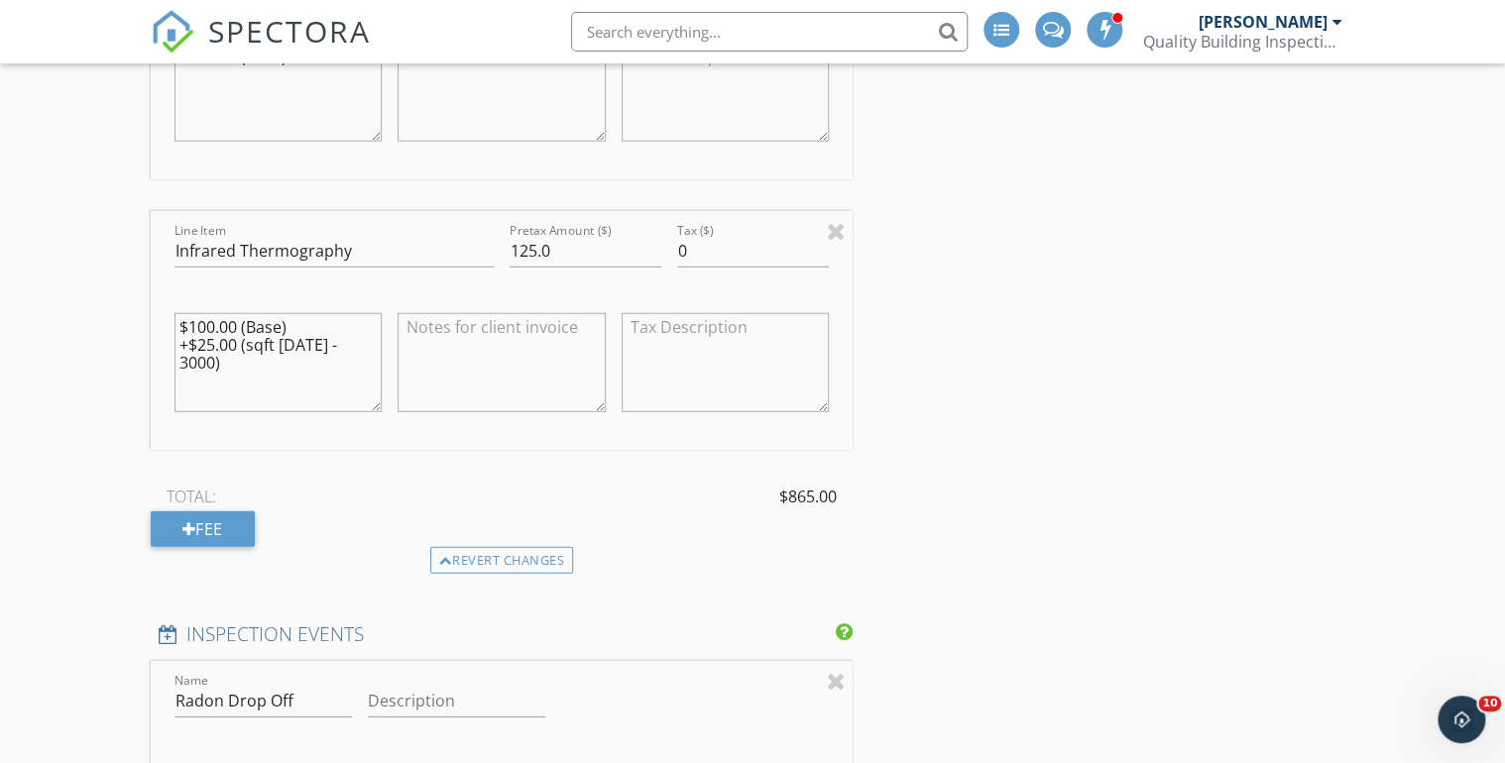
scroll to position [2380, 0]
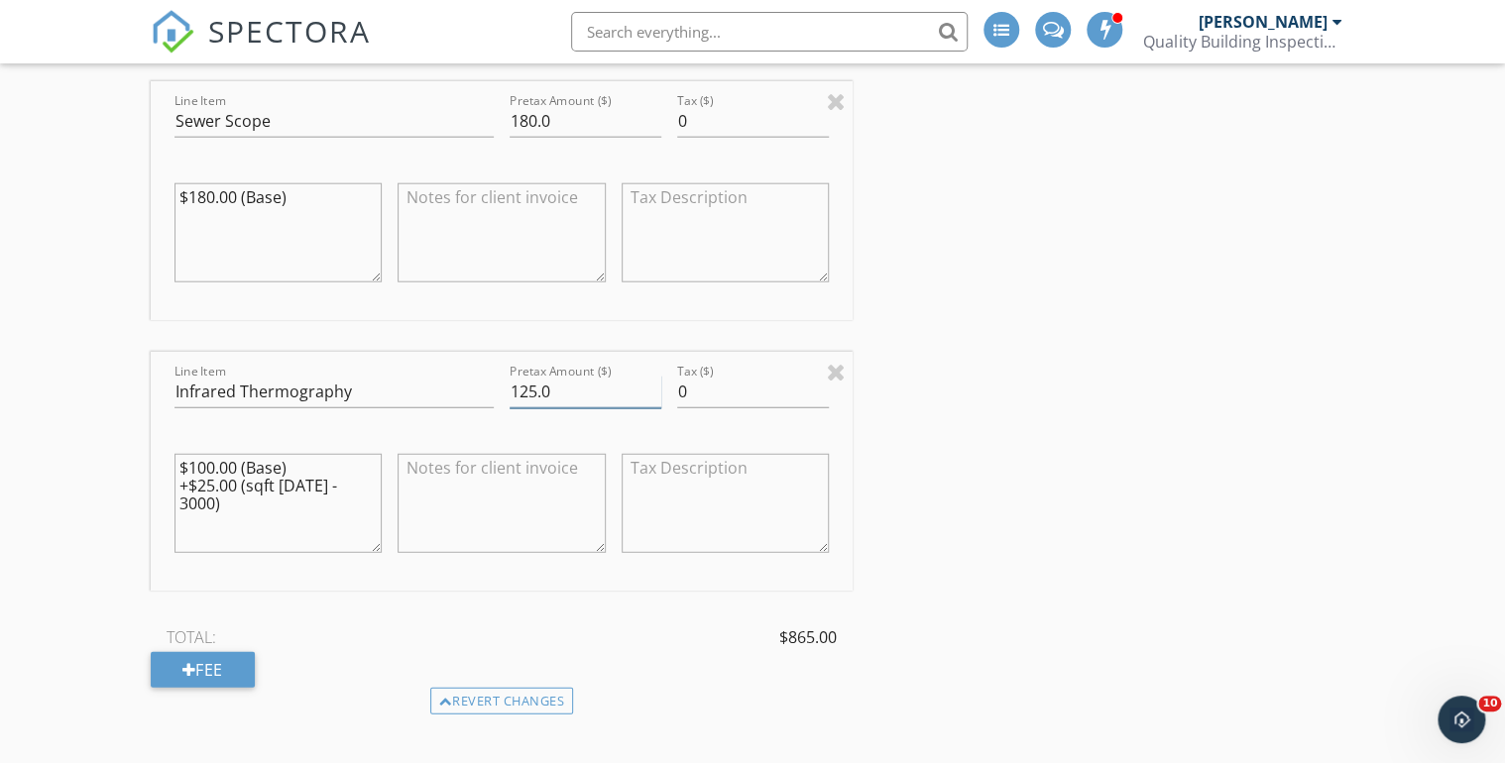
click at [527, 385] on input "125.0" at bounding box center [586, 392] width 152 height 33
type input "95.0"
click at [1109, 337] on div "INSPECTOR(S) check_box Doug Fast PRIMARY check_box Bronson Reyna Doug Fast, Bro…" at bounding box center [753, 504] width 1204 height 5309
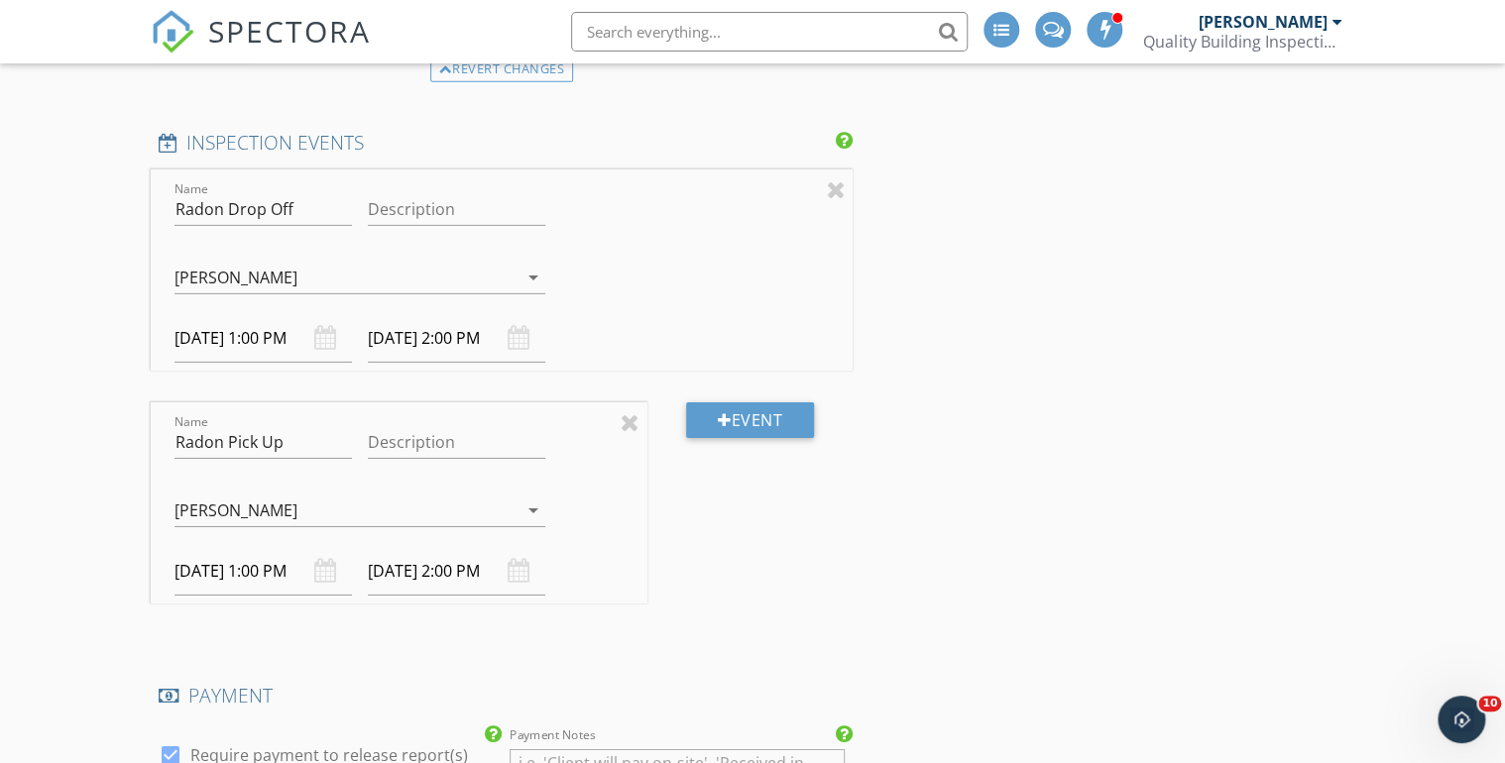
scroll to position [3014, 0]
click at [837, 186] on div at bounding box center [836, 187] width 19 height 24
type input "Radon Pick Up"
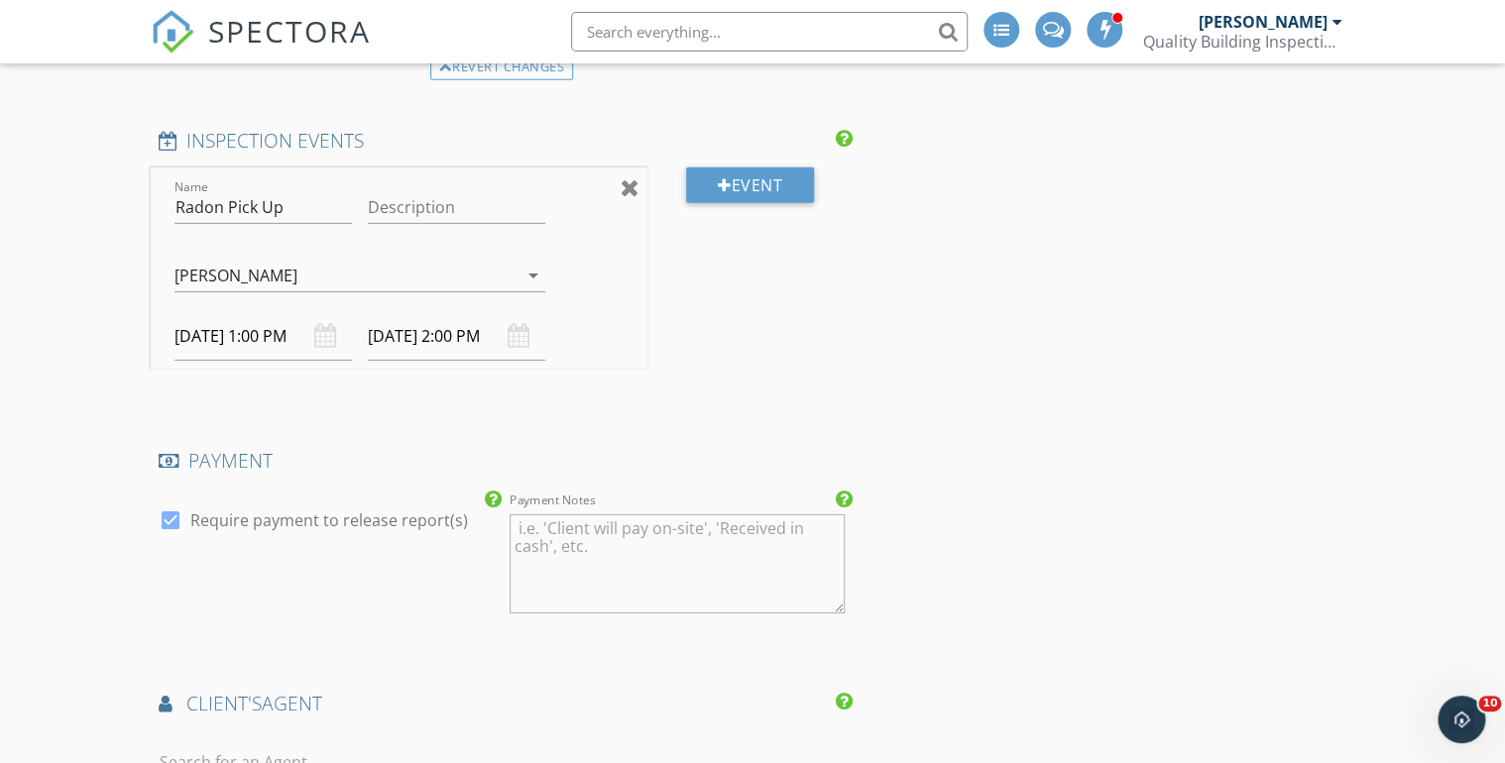
click at [633, 179] on div at bounding box center [630, 187] width 19 height 24
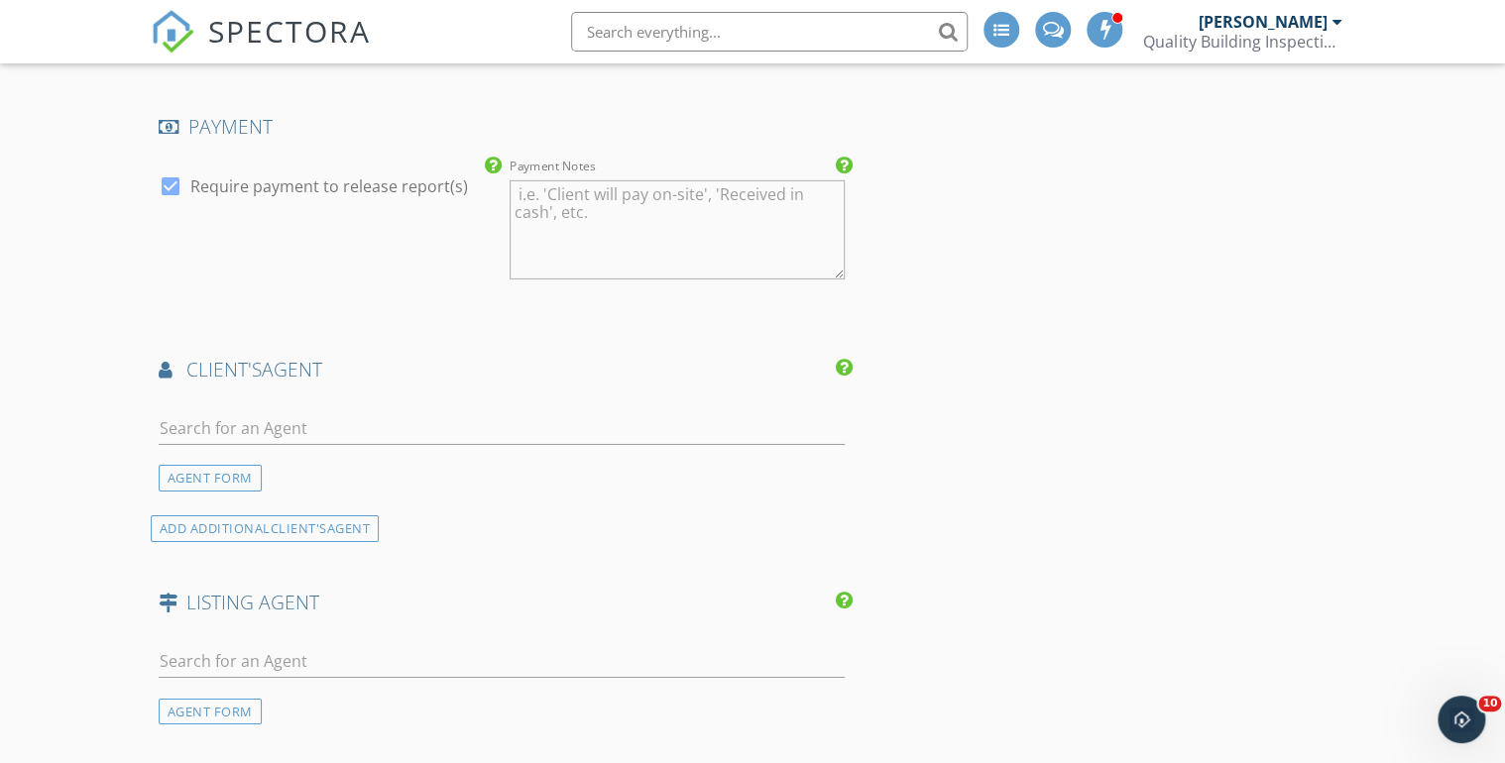
scroll to position [3173, 0]
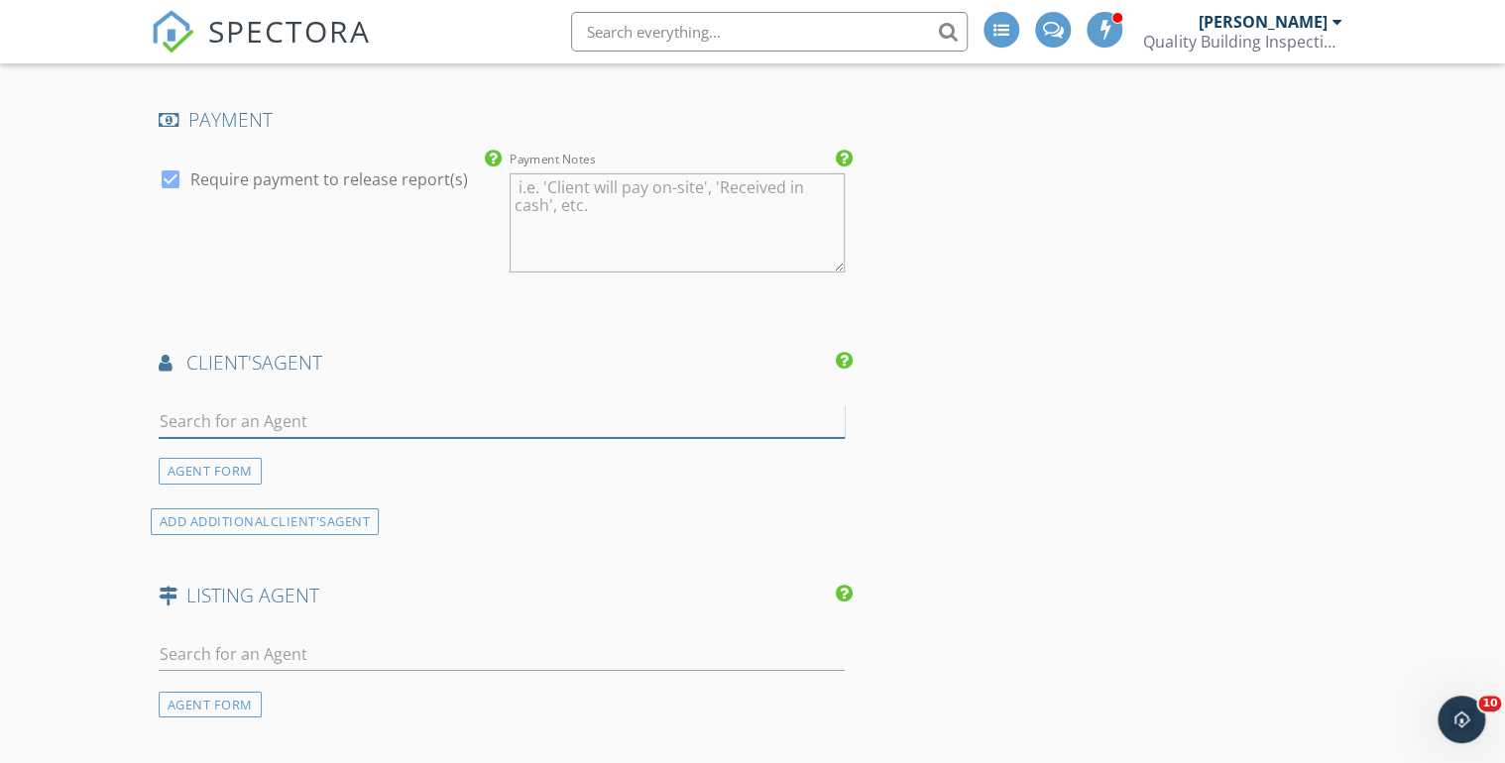
click at [215, 416] on input "text" at bounding box center [502, 422] width 686 height 33
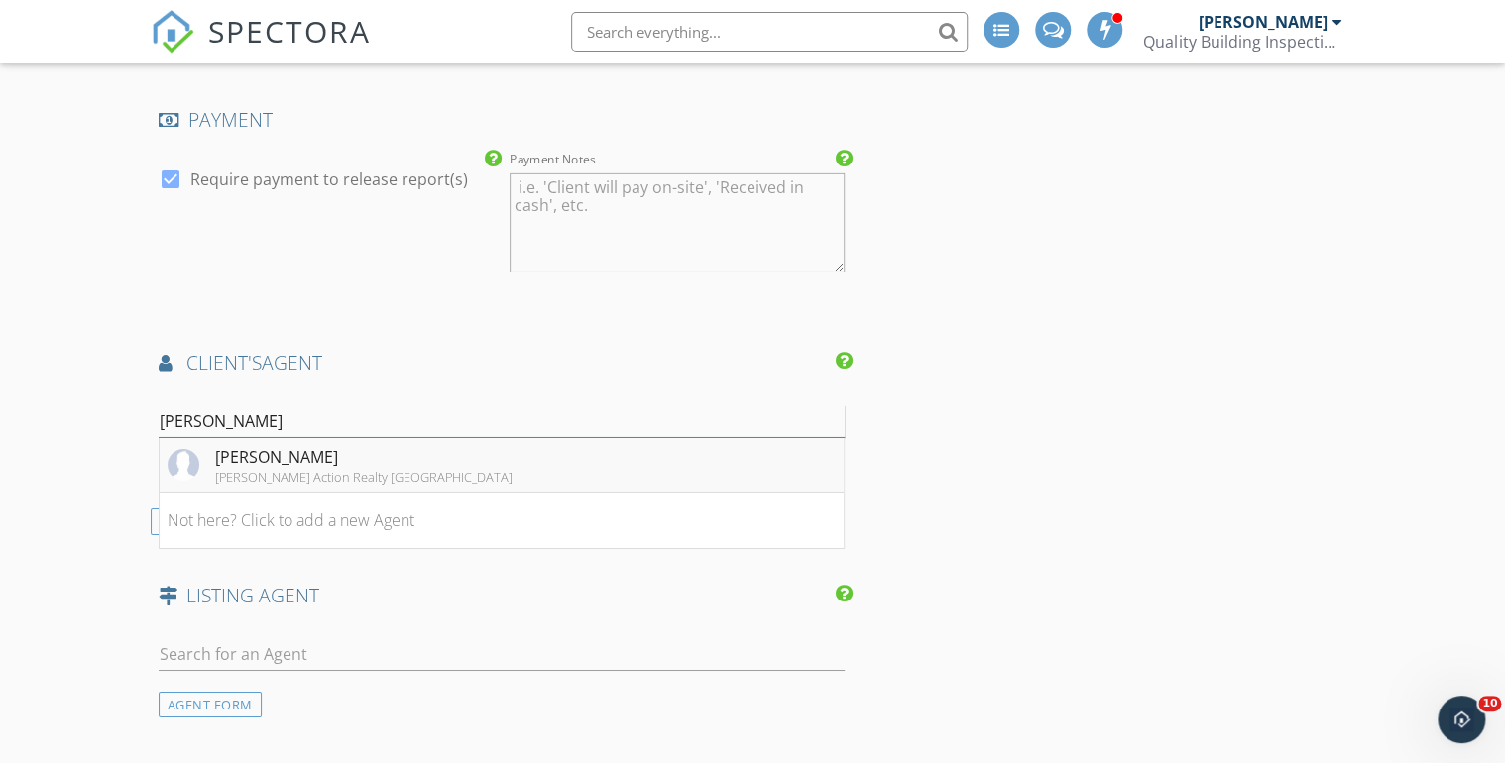
type input "Marcia"
click at [365, 460] on div "Marcia McCorkell" at bounding box center [363, 457] width 297 height 24
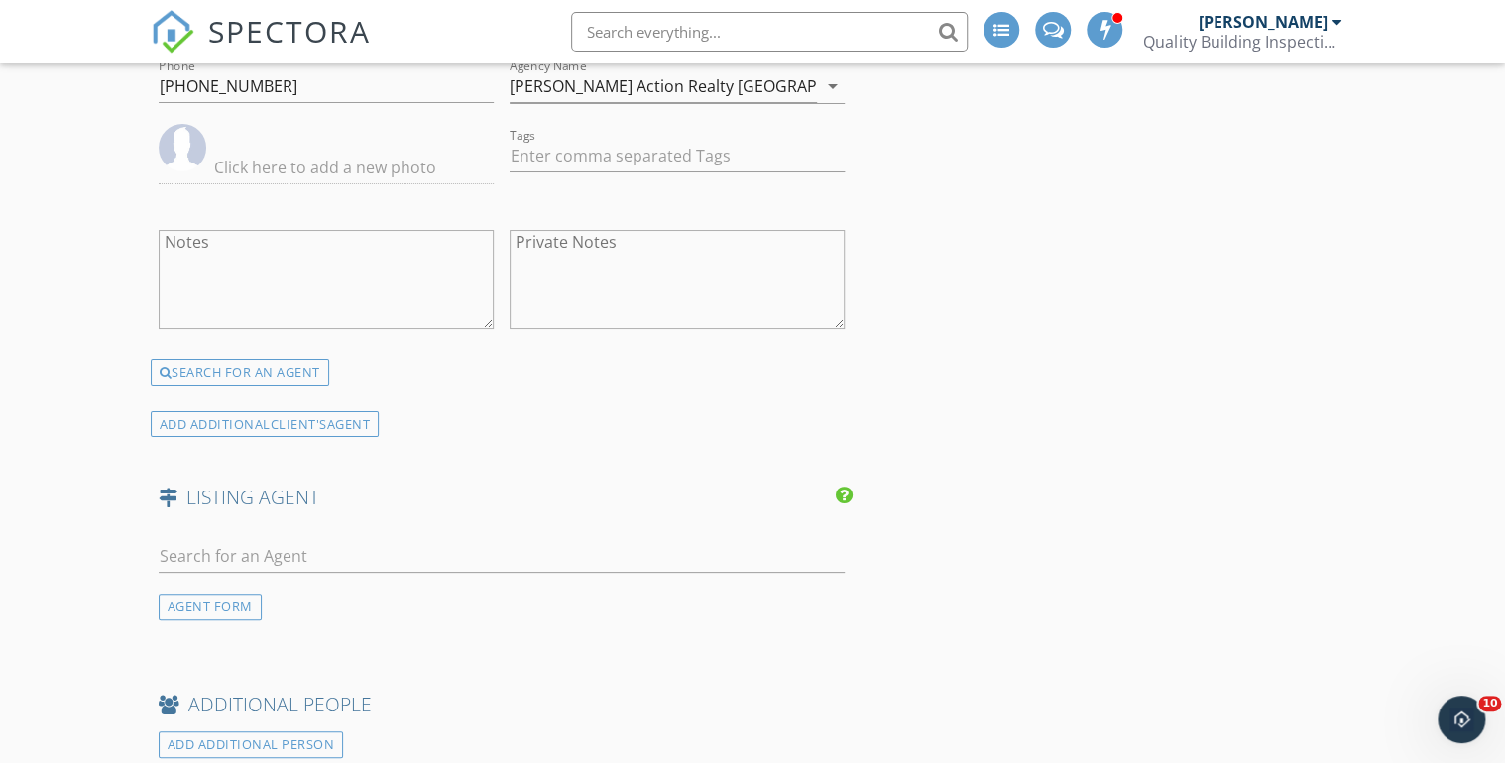
scroll to position [3649, 0]
click at [186, 599] on div "AGENT FORM" at bounding box center [210, 606] width 103 height 27
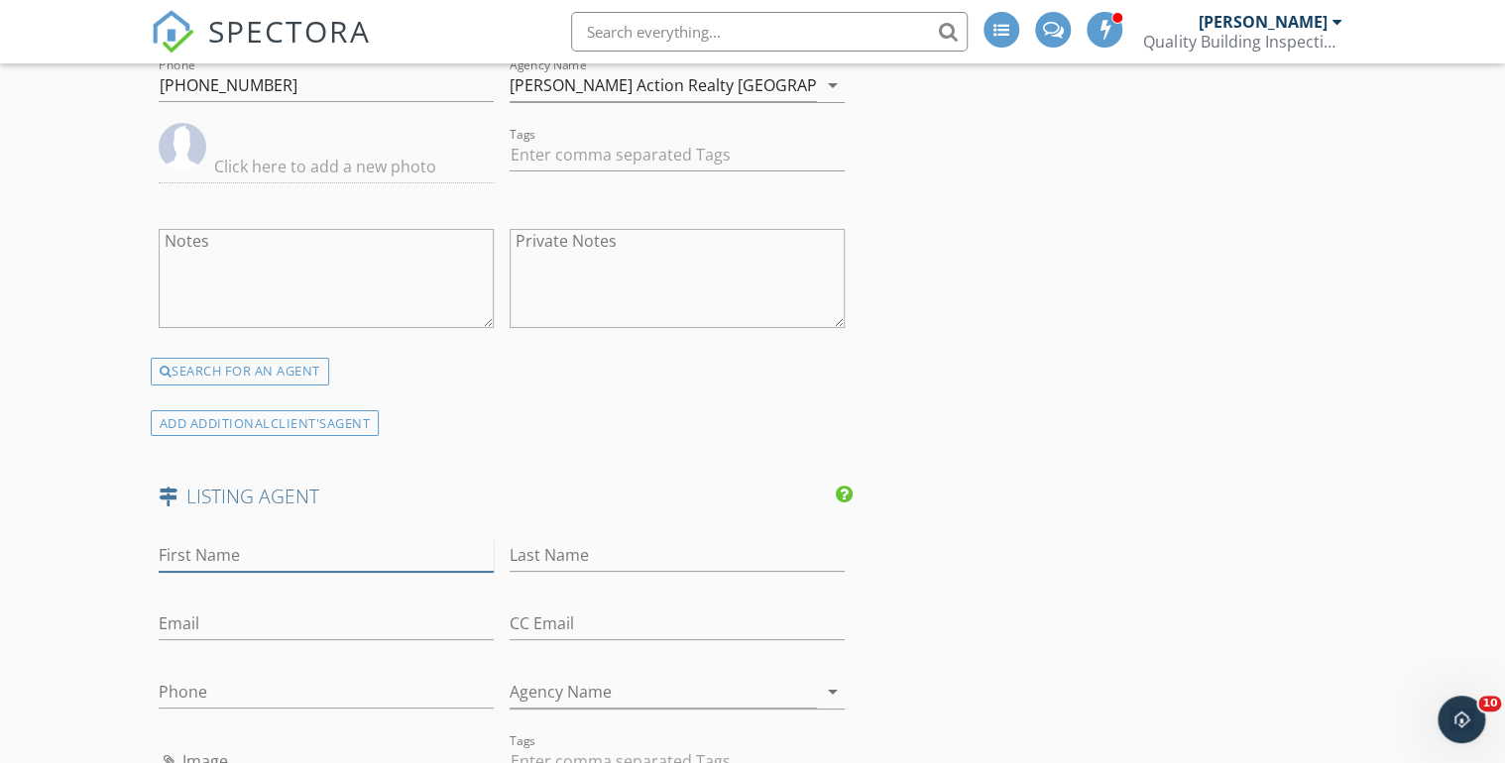
click at [222, 547] on input "First Name" at bounding box center [326, 555] width 335 height 33
type input "Thomas"
type input "Thompson"
click at [195, 608] on input "Email" at bounding box center [326, 624] width 335 height 33
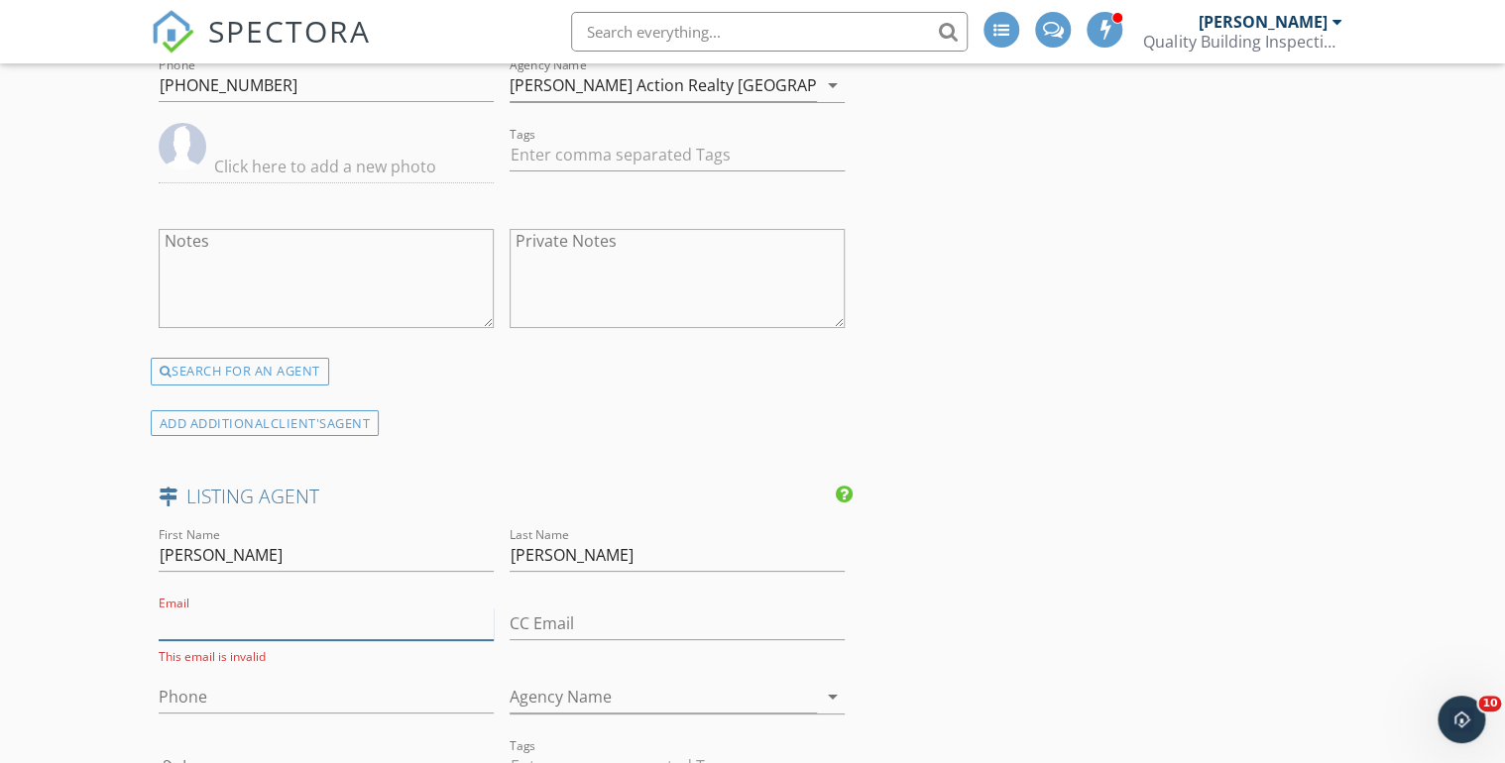
paste input "homeplus1@yahoo.com"
type input "homeplus1@yahoo.com"
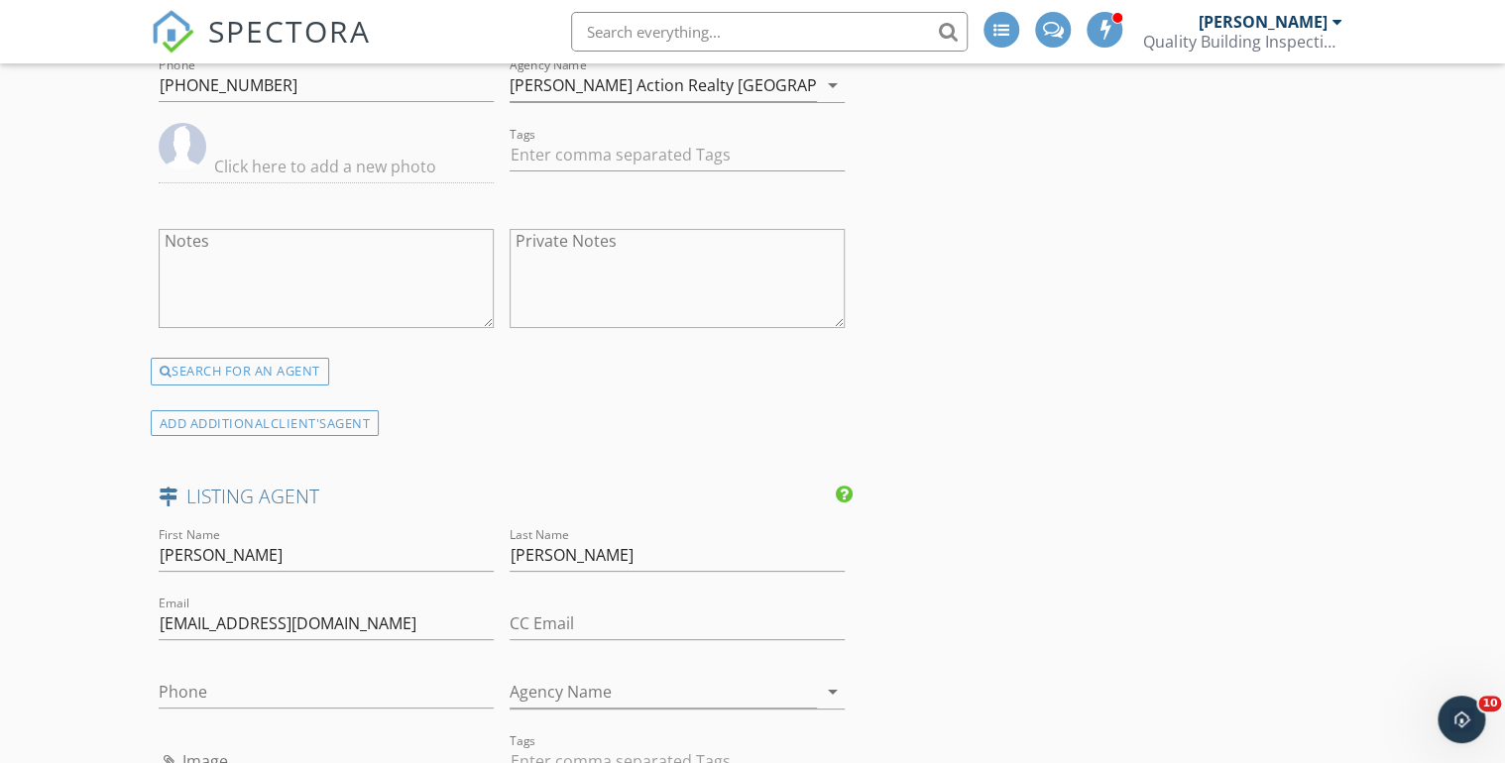
click at [564, 678] on input "Agency Name" at bounding box center [663, 692] width 307 height 33
paste input "RE/MAX Professionals"
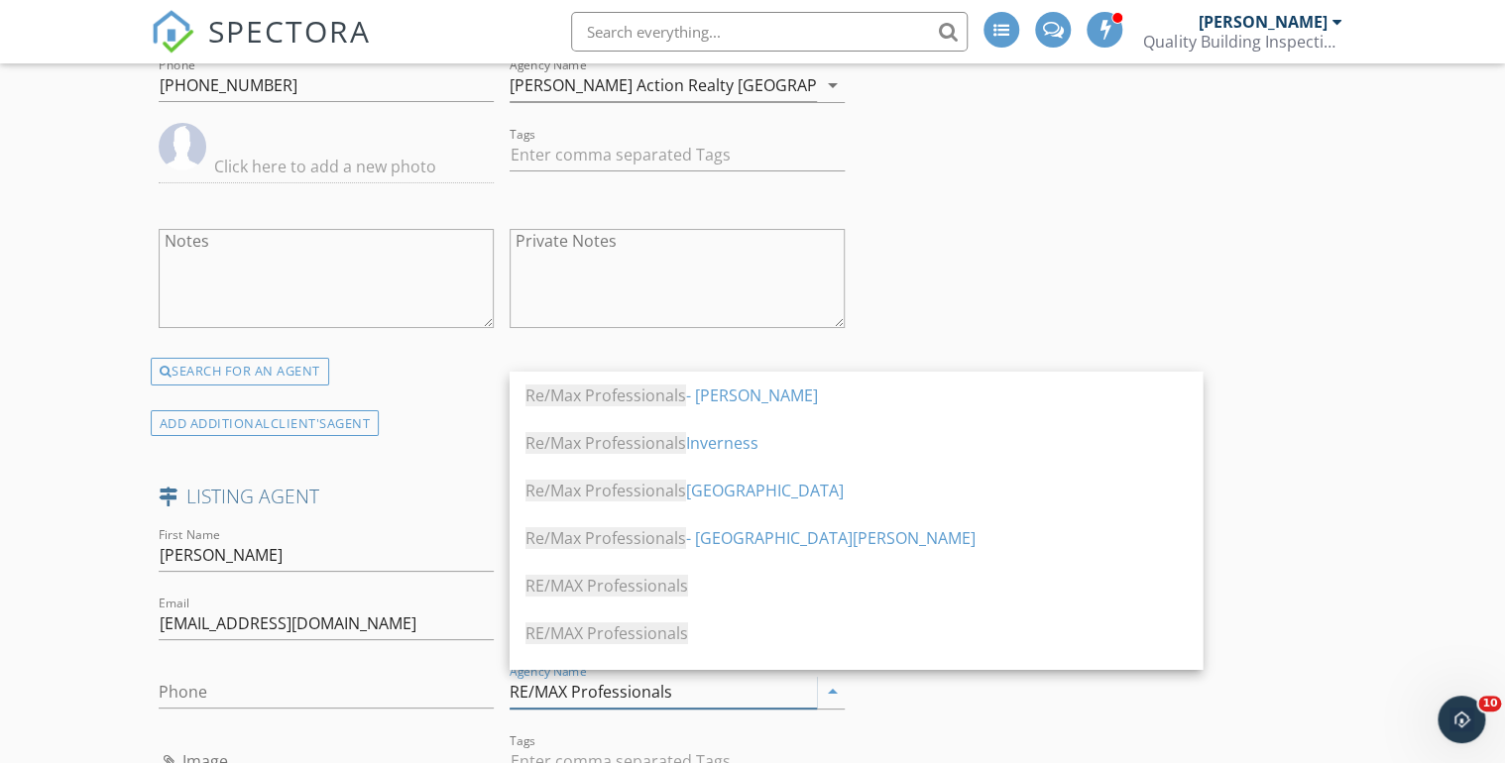
type input "RE/MAX Professionals"
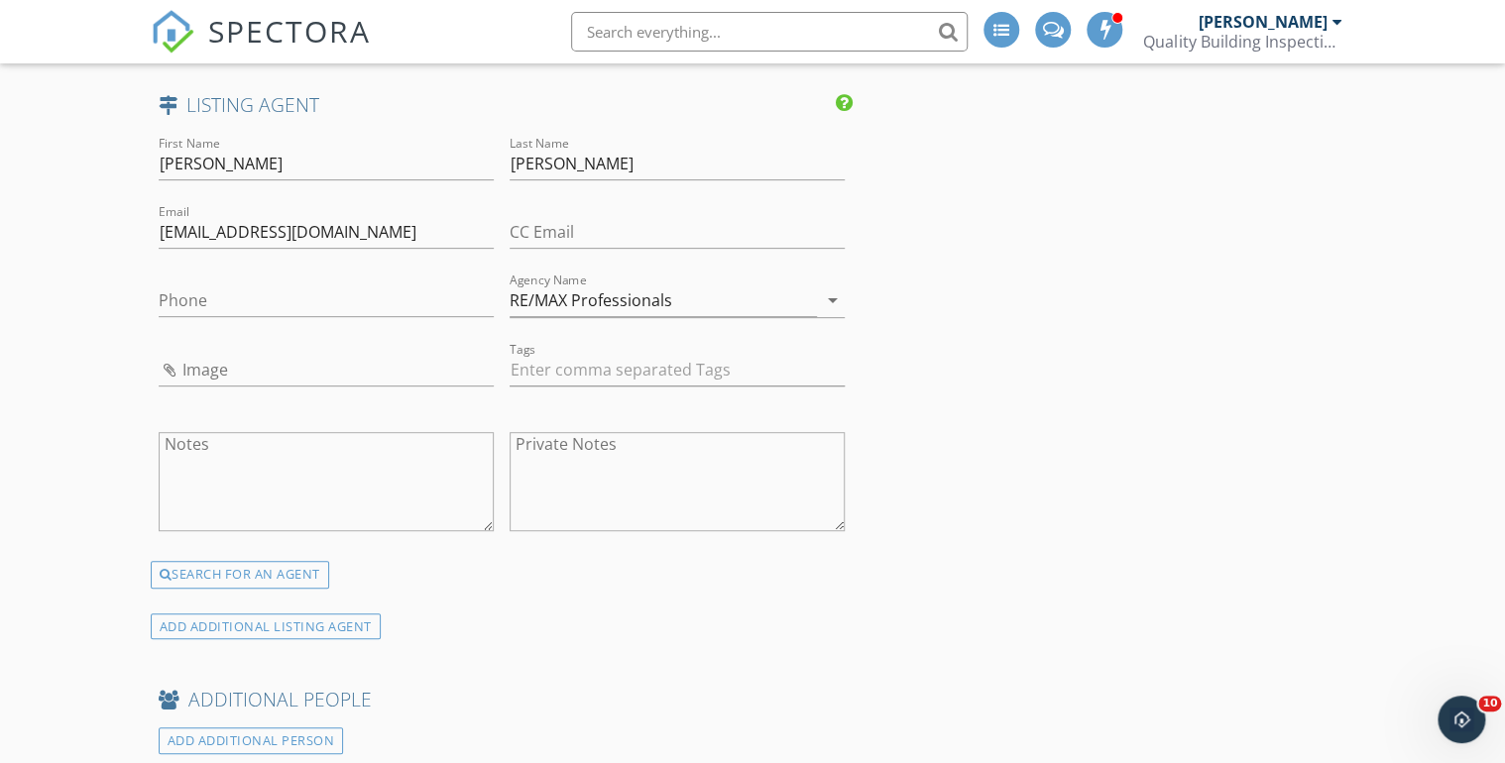
scroll to position [4045, 0]
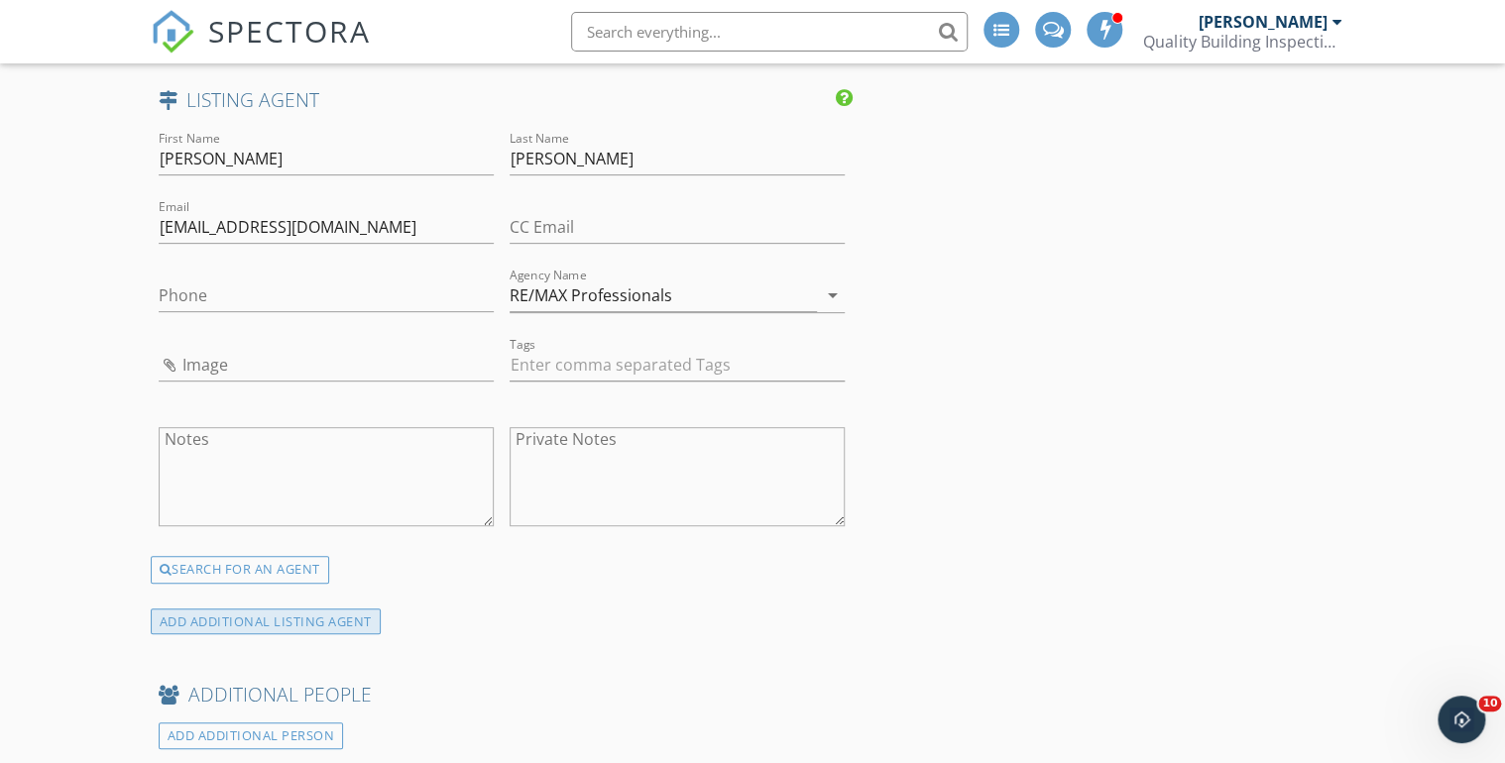
click at [297, 612] on div "ADD ADDITIONAL LISTING AGENT" at bounding box center [266, 622] width 230 height 27
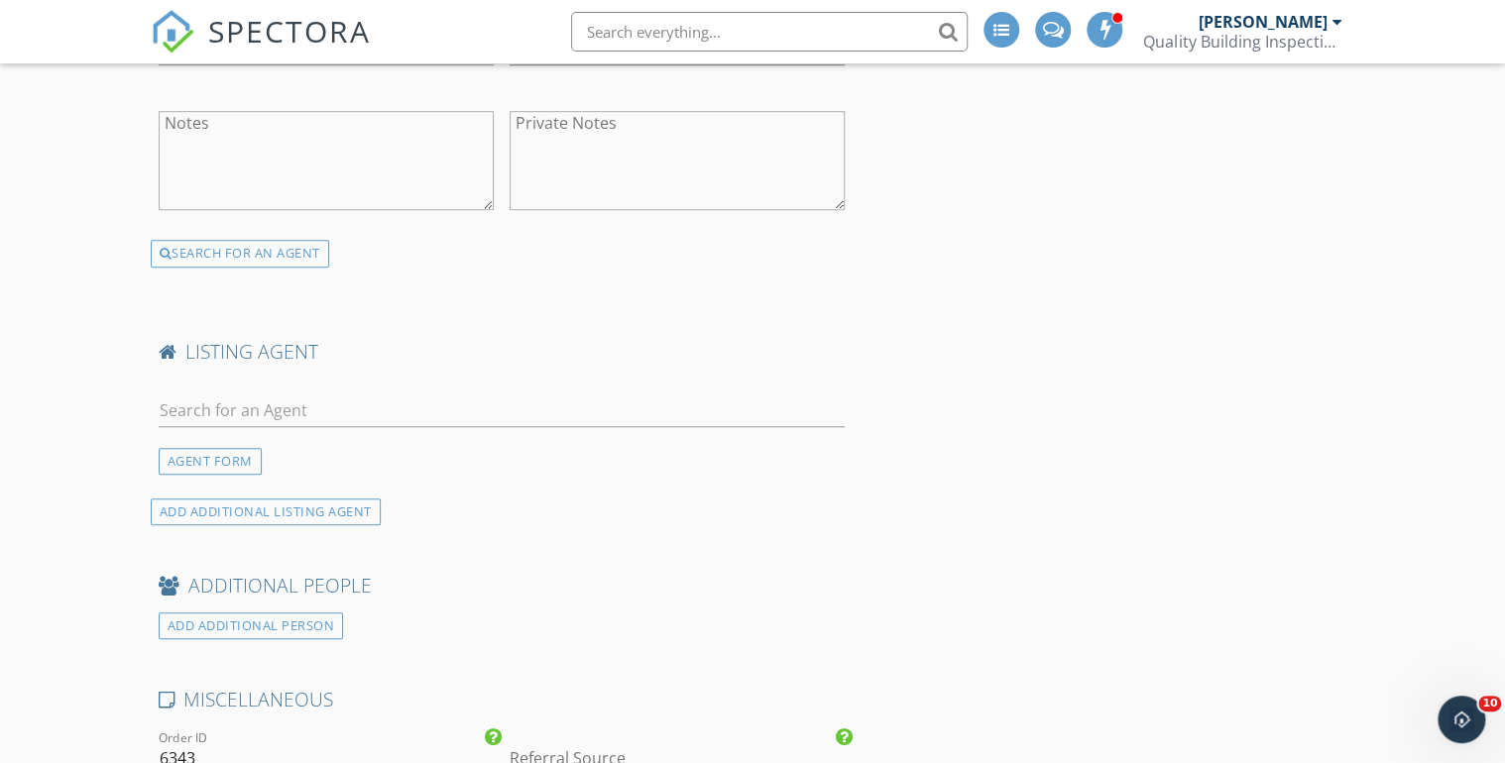
scroll to position [4362, 0]
click at [226, 447] on div "AGENT FORM" at bounding box center [210, 460] width 103 height 27
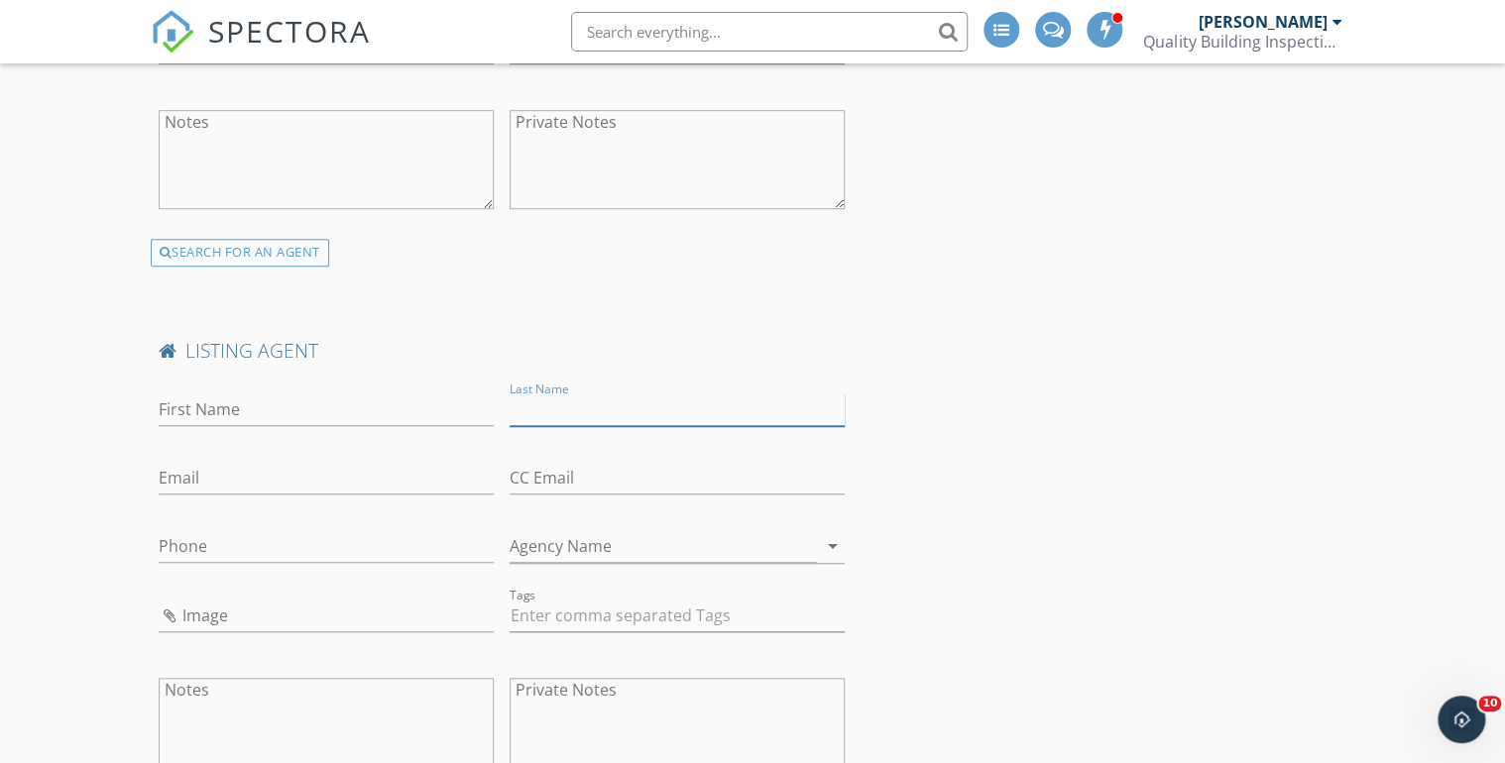
paste input "Cubillos Thompson"
type input "Cubillos Thompson"
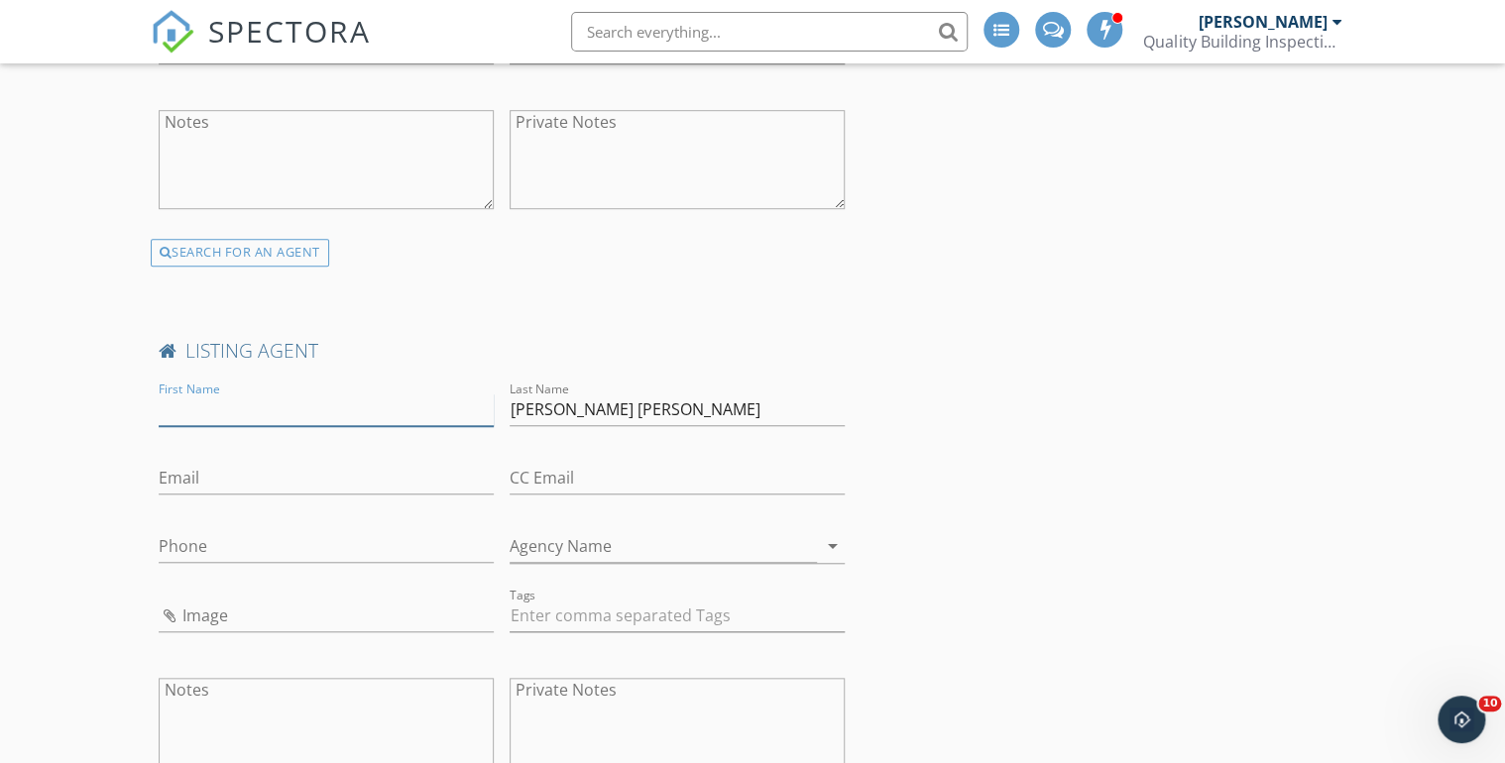
click at [184, 400] on input "First Name" at bounding box center [326, 410] width 335 height 33
type input "Diana"
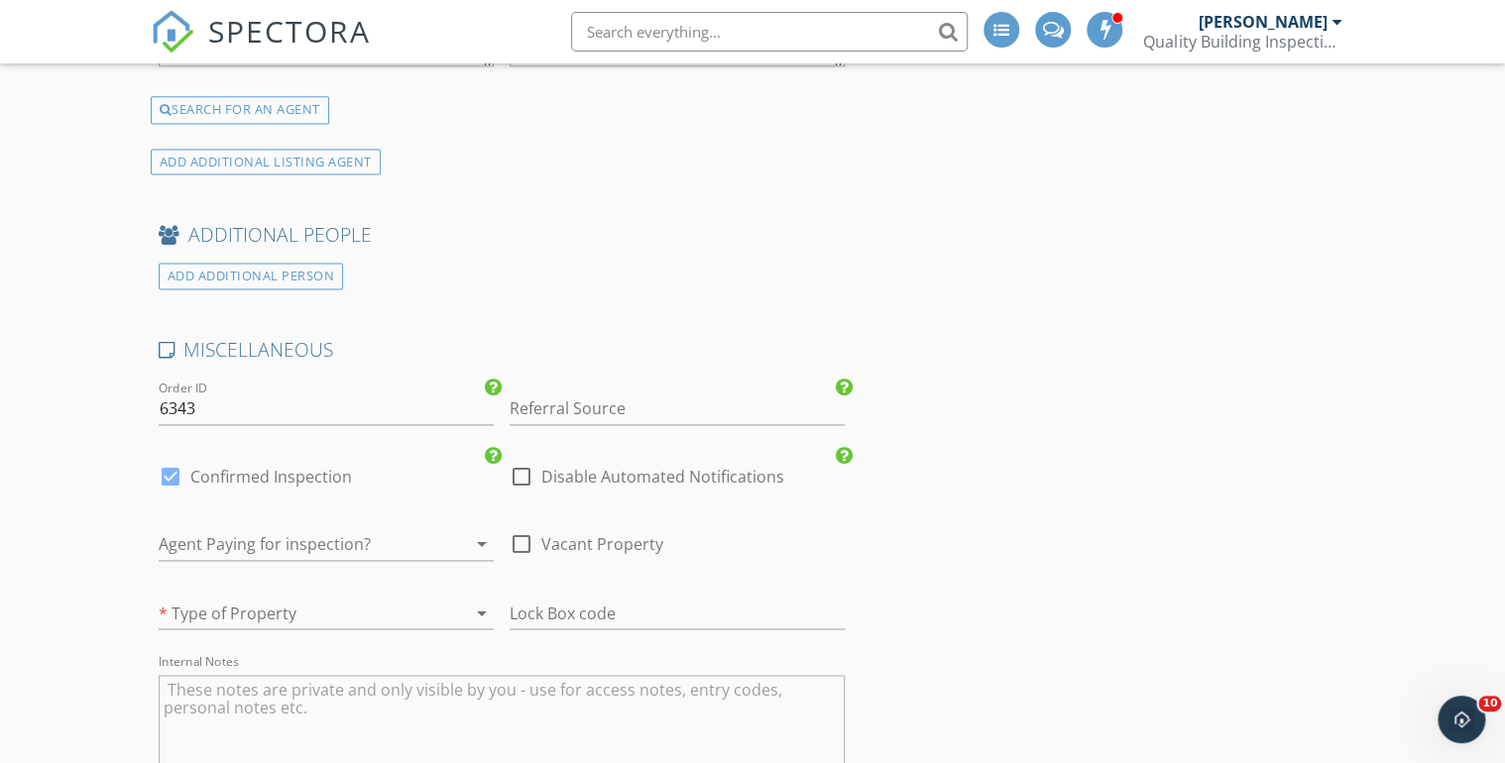
scroll to position [5076, 0]
click at [521, 529] on div at bounding box center [522, 541] width 34 height 34
checkbox input "true"
click at [483, 598] on icon "arrow_drop_down" at bounding box center [482, 610] width 24 height 24
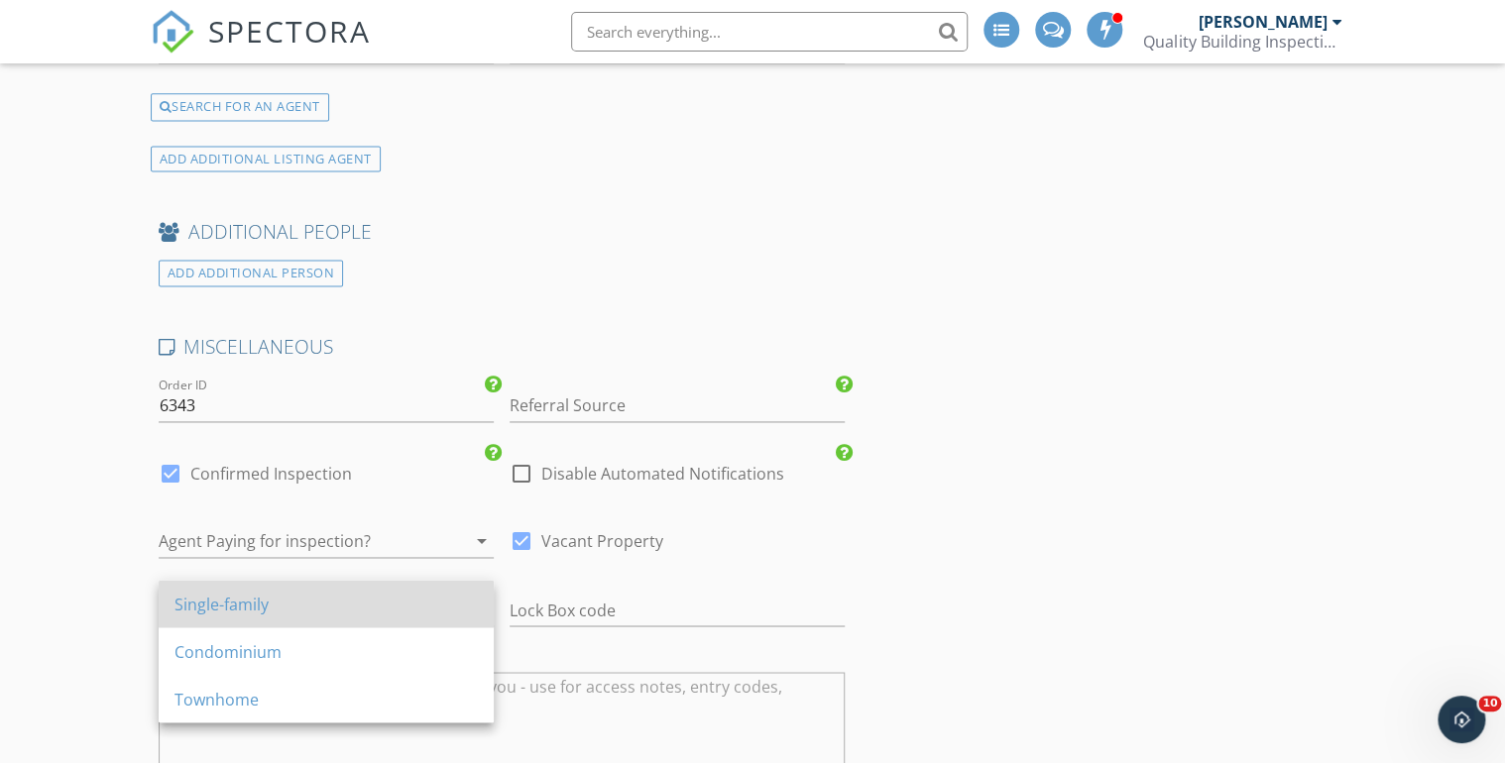
click at [215, 599] on div "Single-family" at bounding box center [325, 604] width 303 height 24
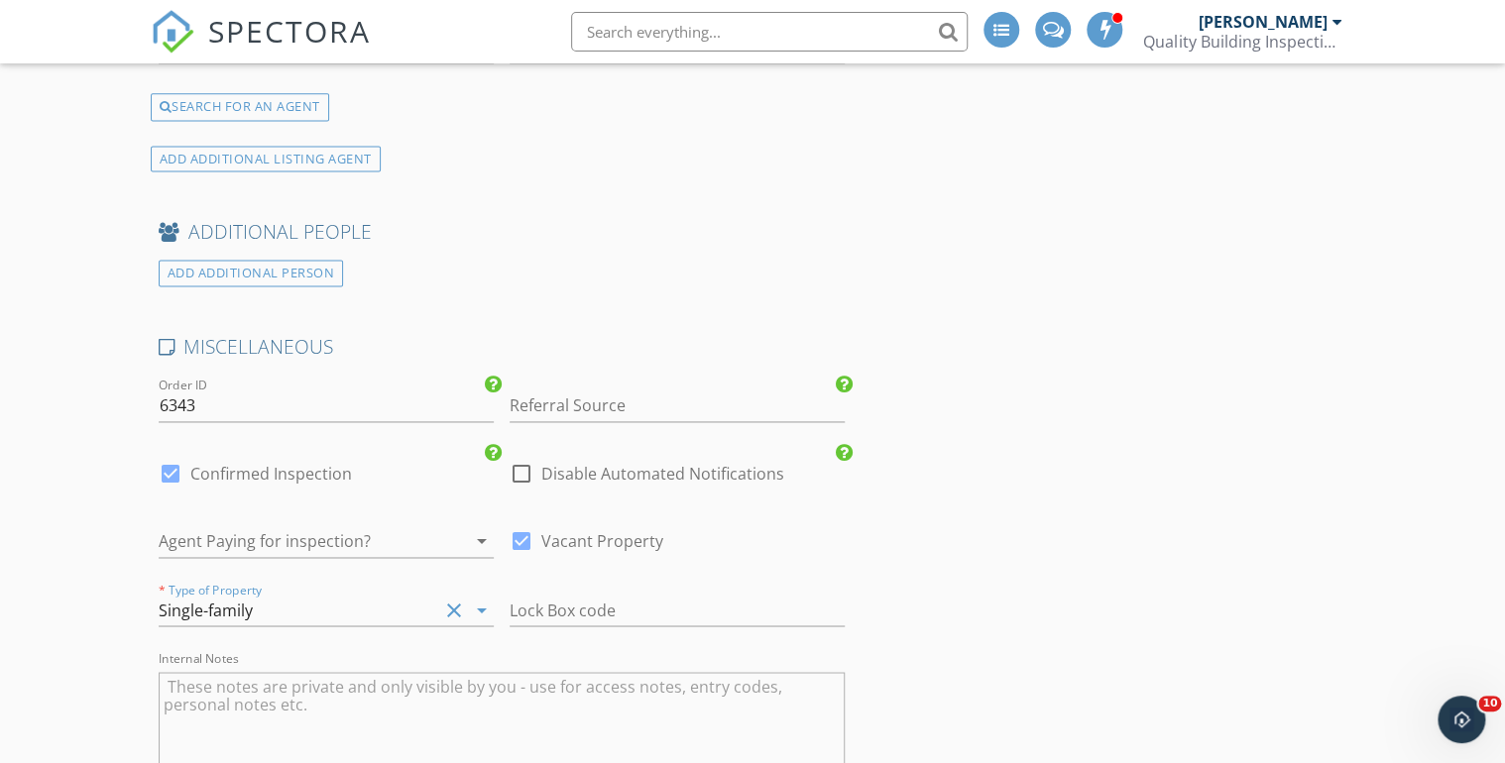
click at [546, 599] on input "number" at bounding box center [677, 610] width 335 height 33
type input "1776"
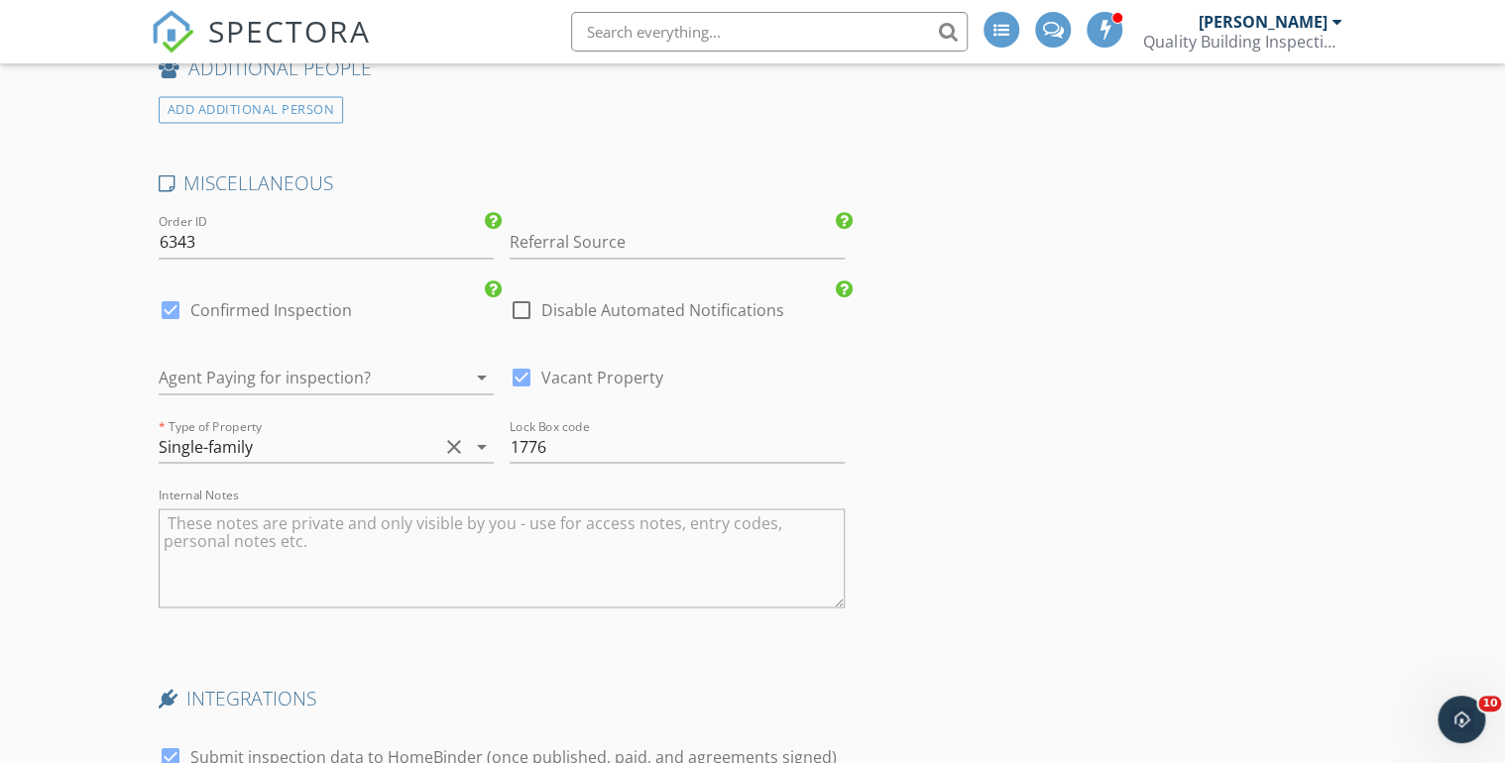
scroll to position [5394, 0]
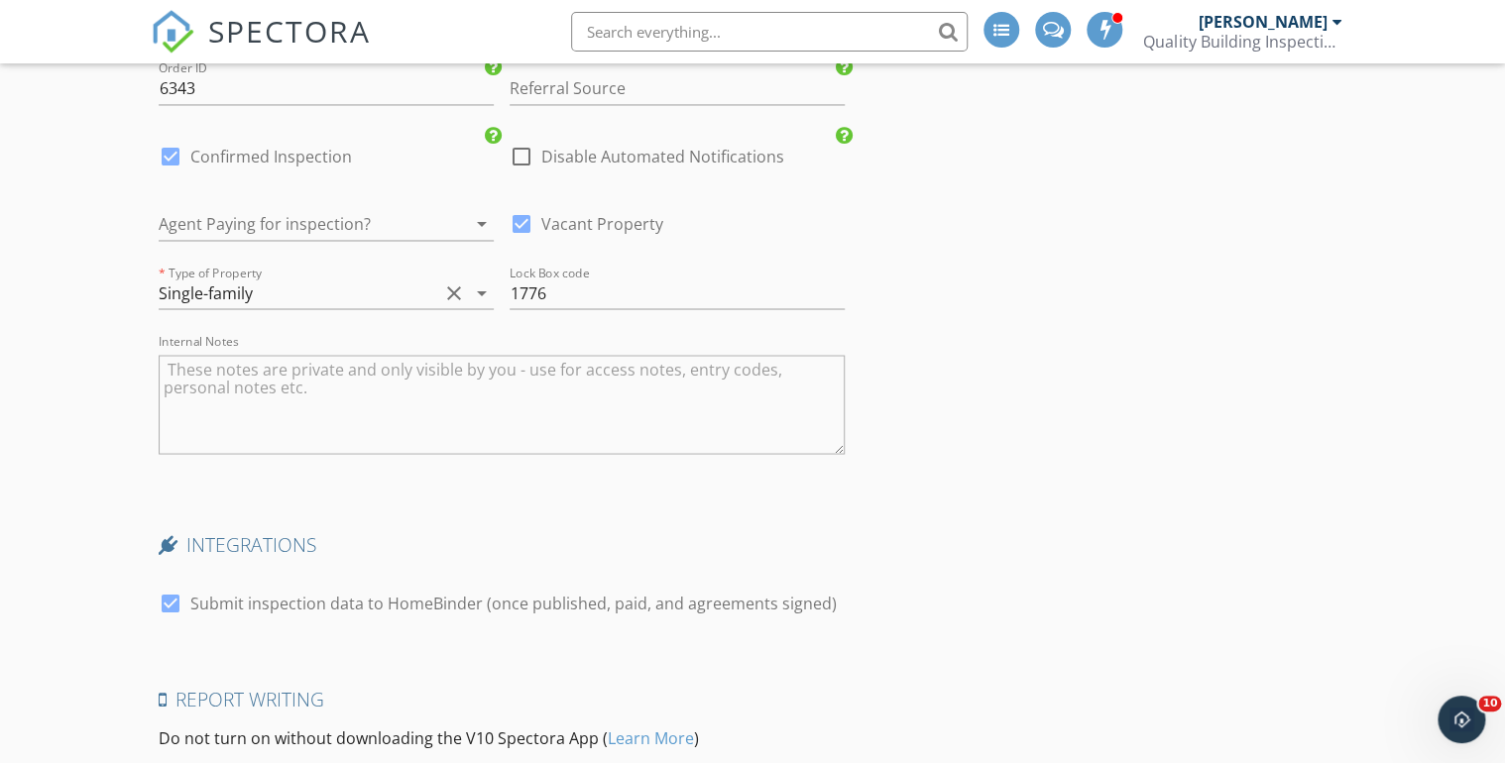
click at [204, 359] on textarea "Internal Notes" at bounding box center [502, 404] width 686 height 99
click at [619, 355] on textarea "You will PU the radon test. Scope by SD, they'll come at 3:00." at bounding box center [502, 404] width 686 height 99
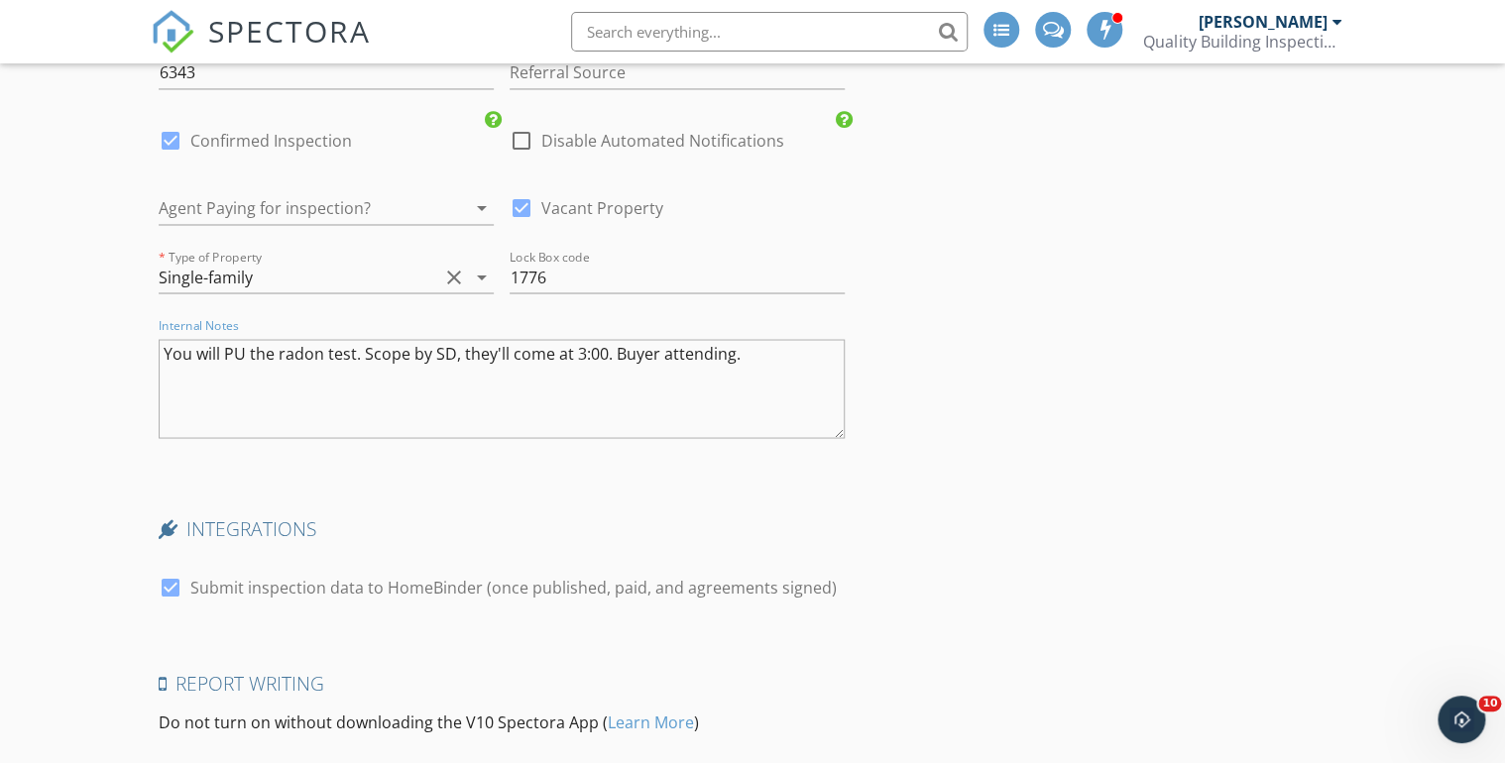
scroll to position [5727, 0]
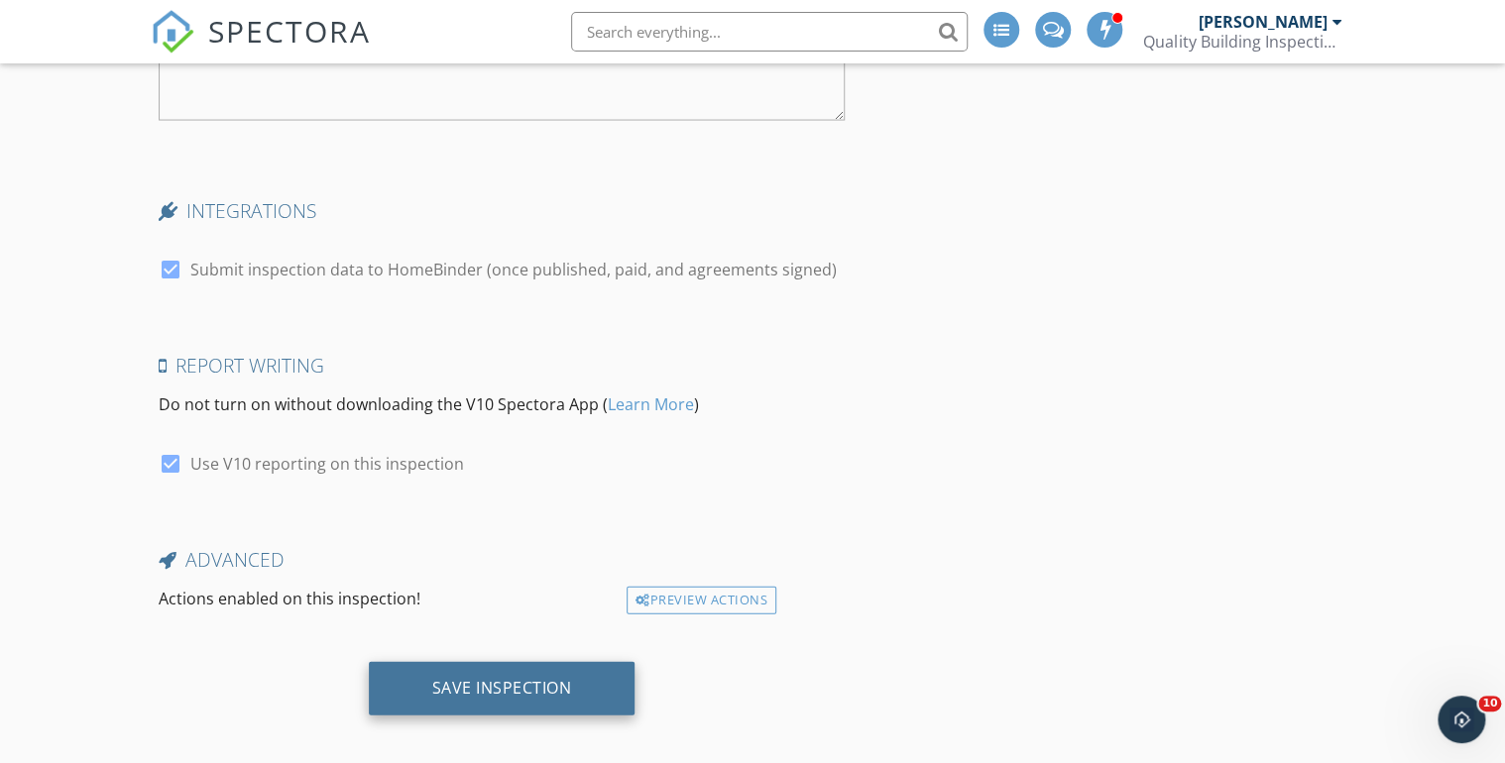
type textarea "You will PU the radon test. Scope by SD, they'll come at 3:00. Buyer attending."
click at [478, 678] on div "Save Inspection" at bounding box center [502, 688] width 140 height 20
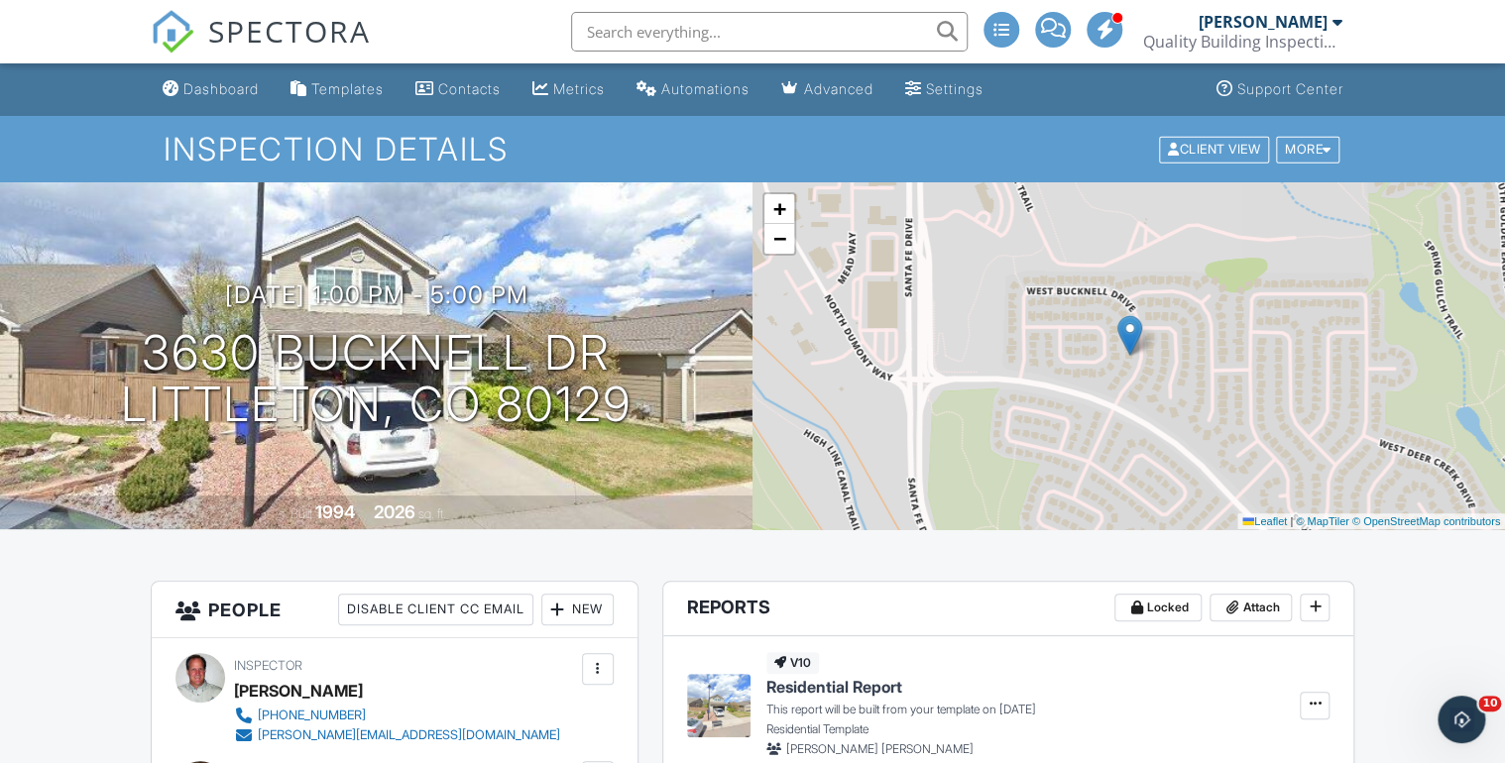
click at [227, 85] on div "Dashboard" at bounding box center [220, 88] width 75 height 17
